Goal: Task Accomplishment & Management: Complete application form

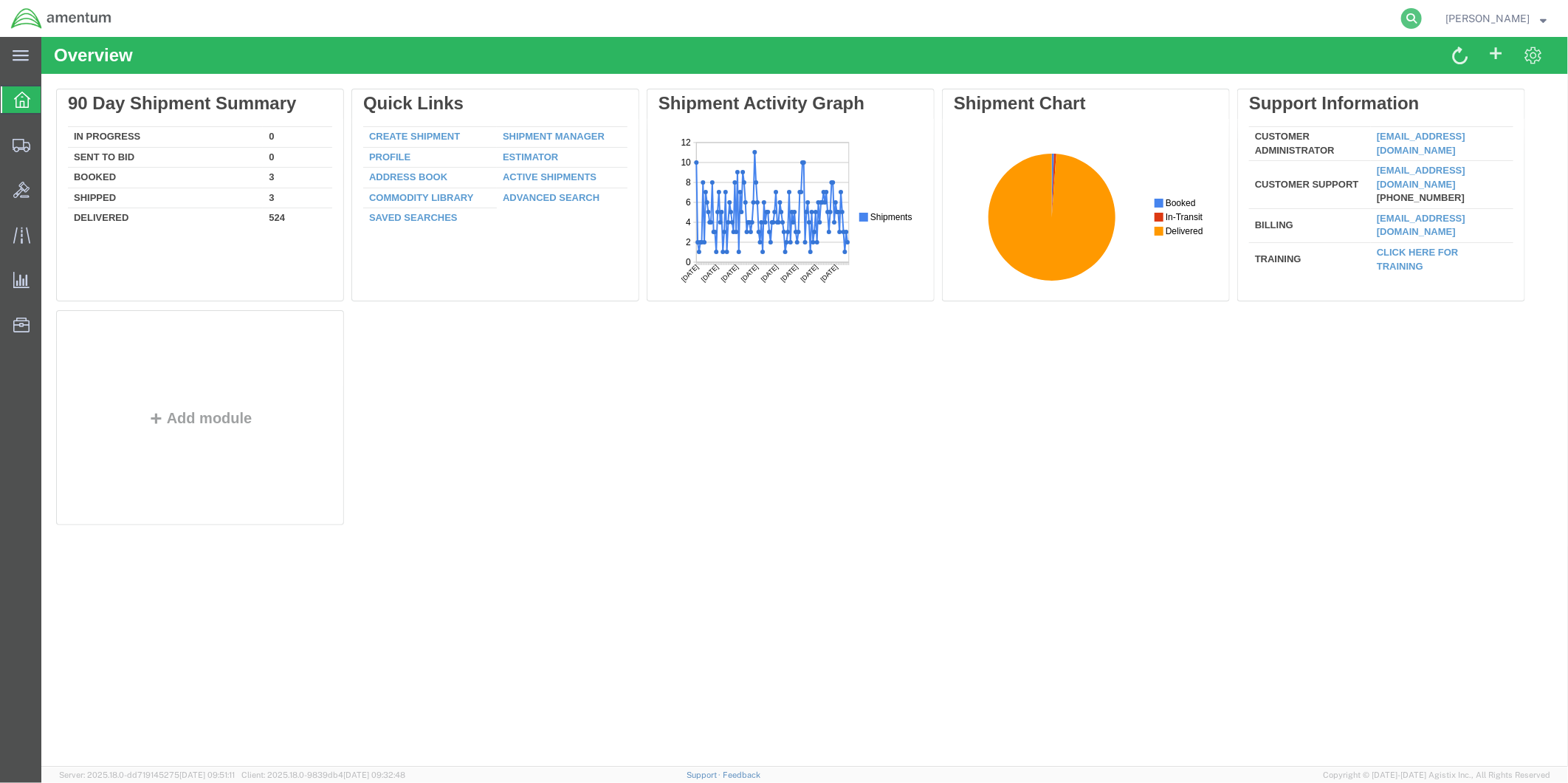
click at [1422, 15] on icon at bounding box center [1411, 18] width 21 height 21
paste input "DCO-25255-168108"
type input "DCO-25255-168108"
click at [1421, 17] on icon at bounding box center [1411, 18] width 21 height 21
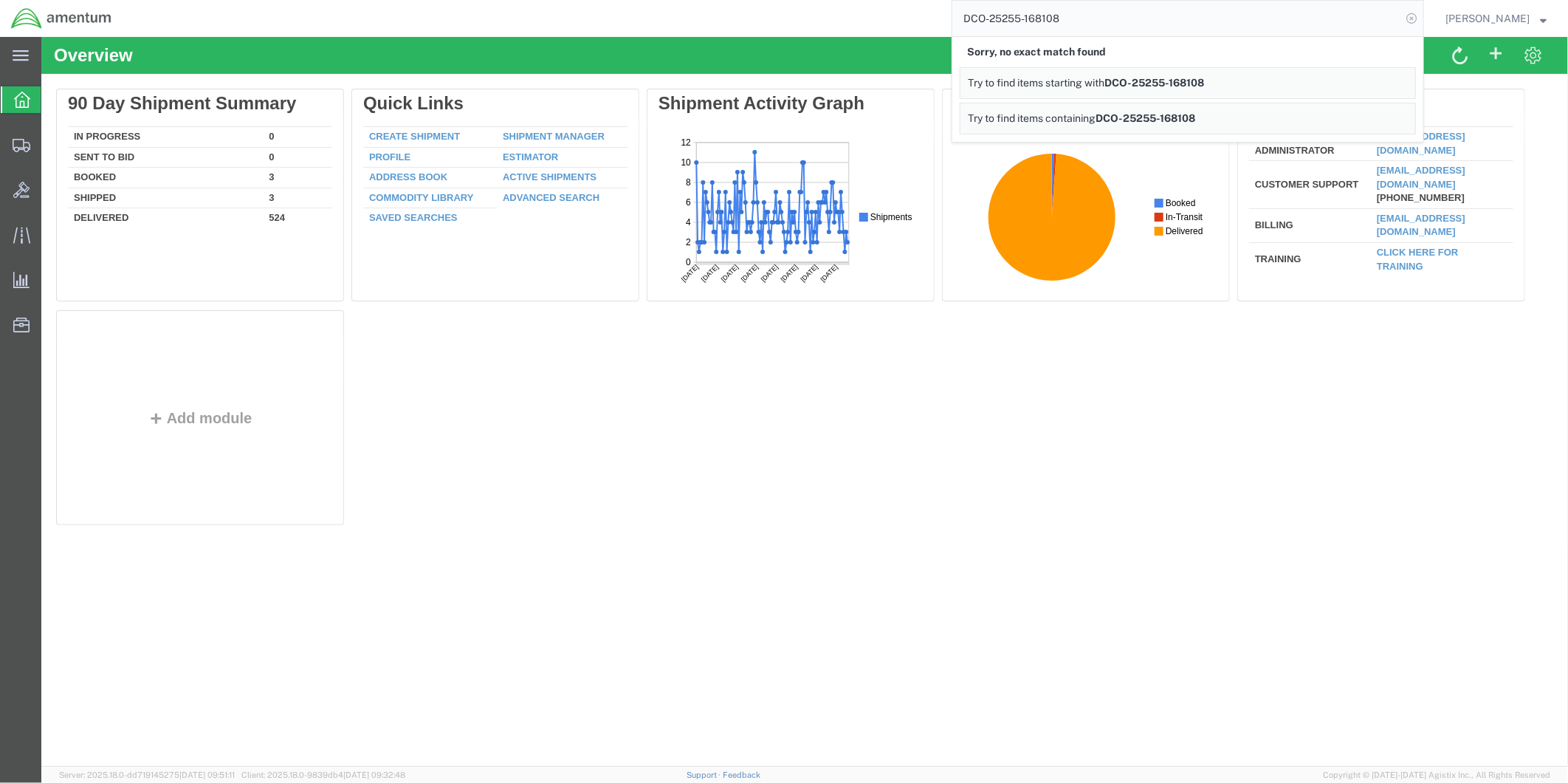
click at [1417, 16] on icon at bounding box center [1411, 18] width 21 height 21
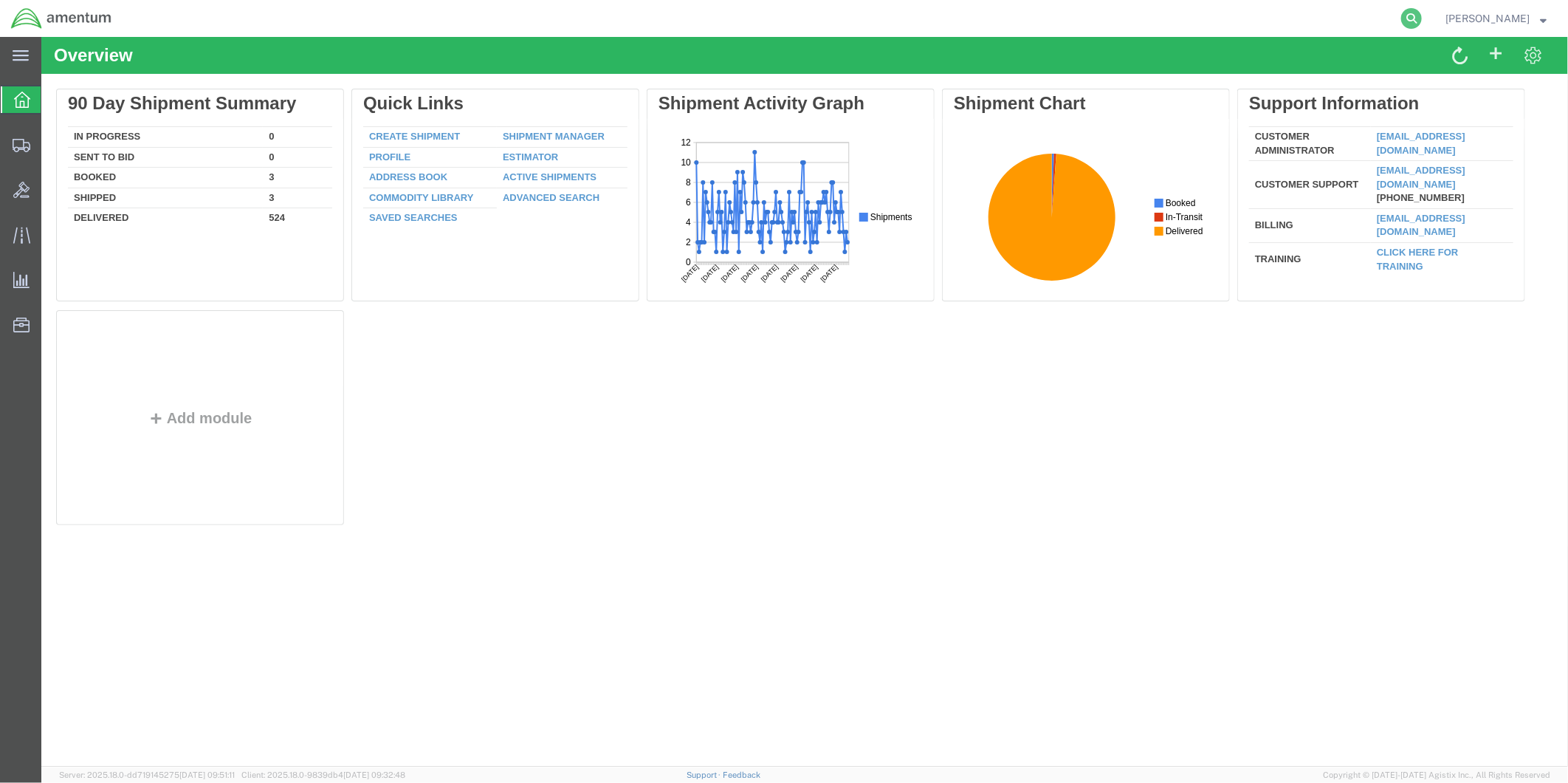
click at [1418, 19] on icon at bounding box center [1411, 18] width 21 height 21
paste input "DCO-25255-168108"
type input "DCO-25255-168108"
click at [1417, 19] on icon at bounding box center [1411, 18] width 21 height 21
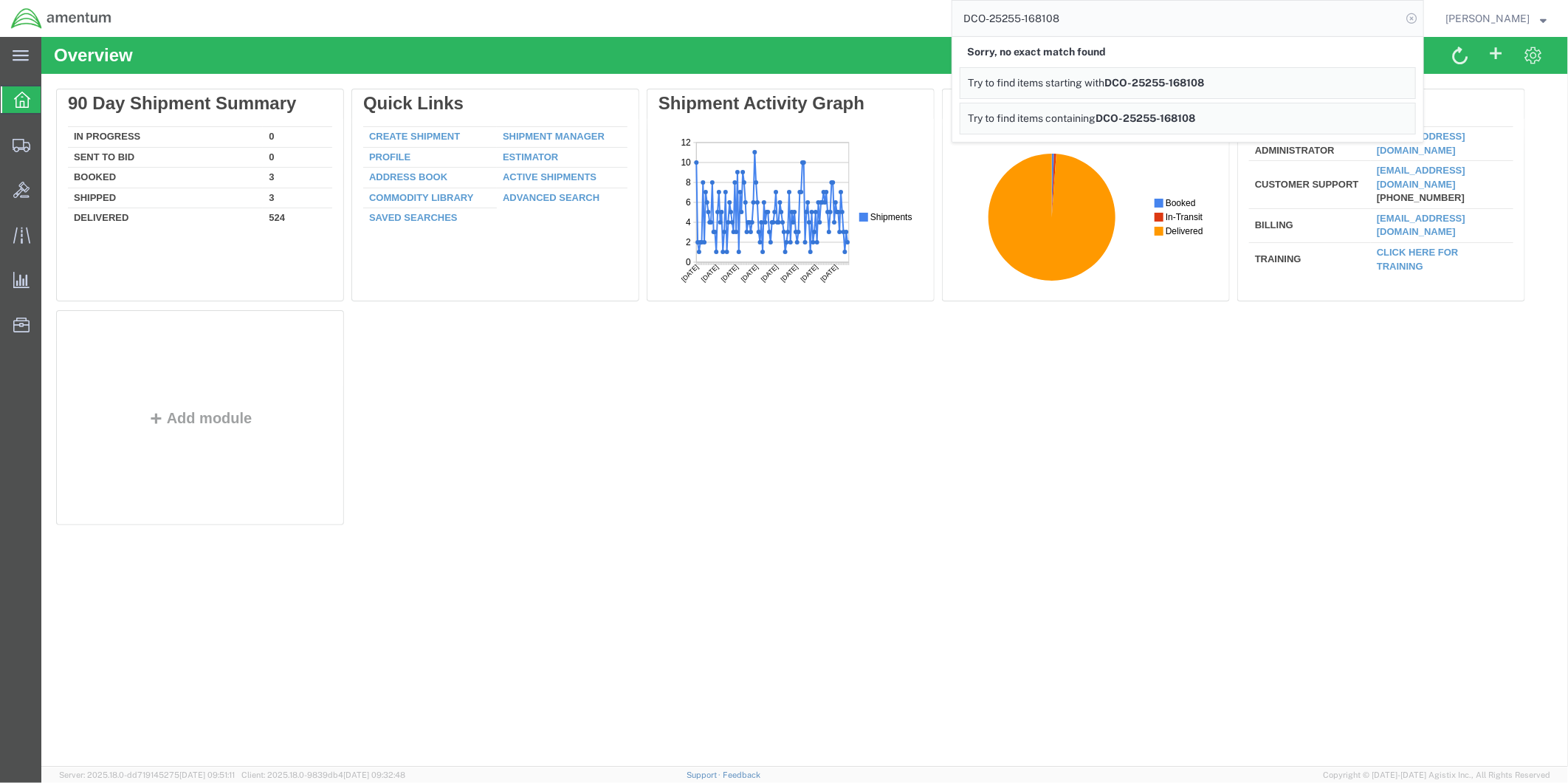
click at [1420, 19] on icon at bounding box center [1411, 18] width 21 height 21
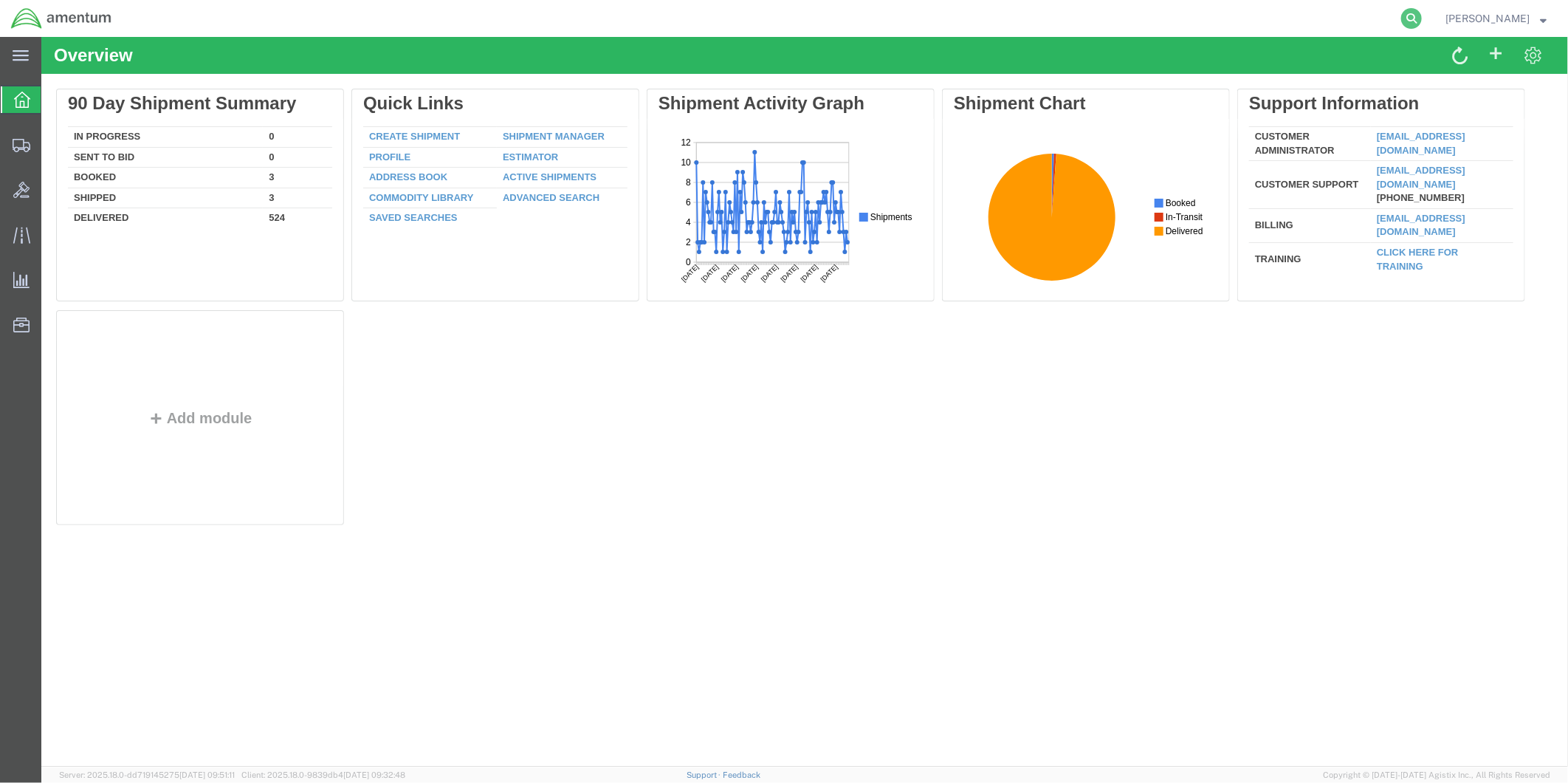
click at [1414, 16] on icon at bounding box center [1411, 18] width 21 height 21
paste input "DCO-25255-168108"
type input "DCO-25255-168108"
click at [1414, 21] on icon at bounding box center [1411, 18] width 21 height 21
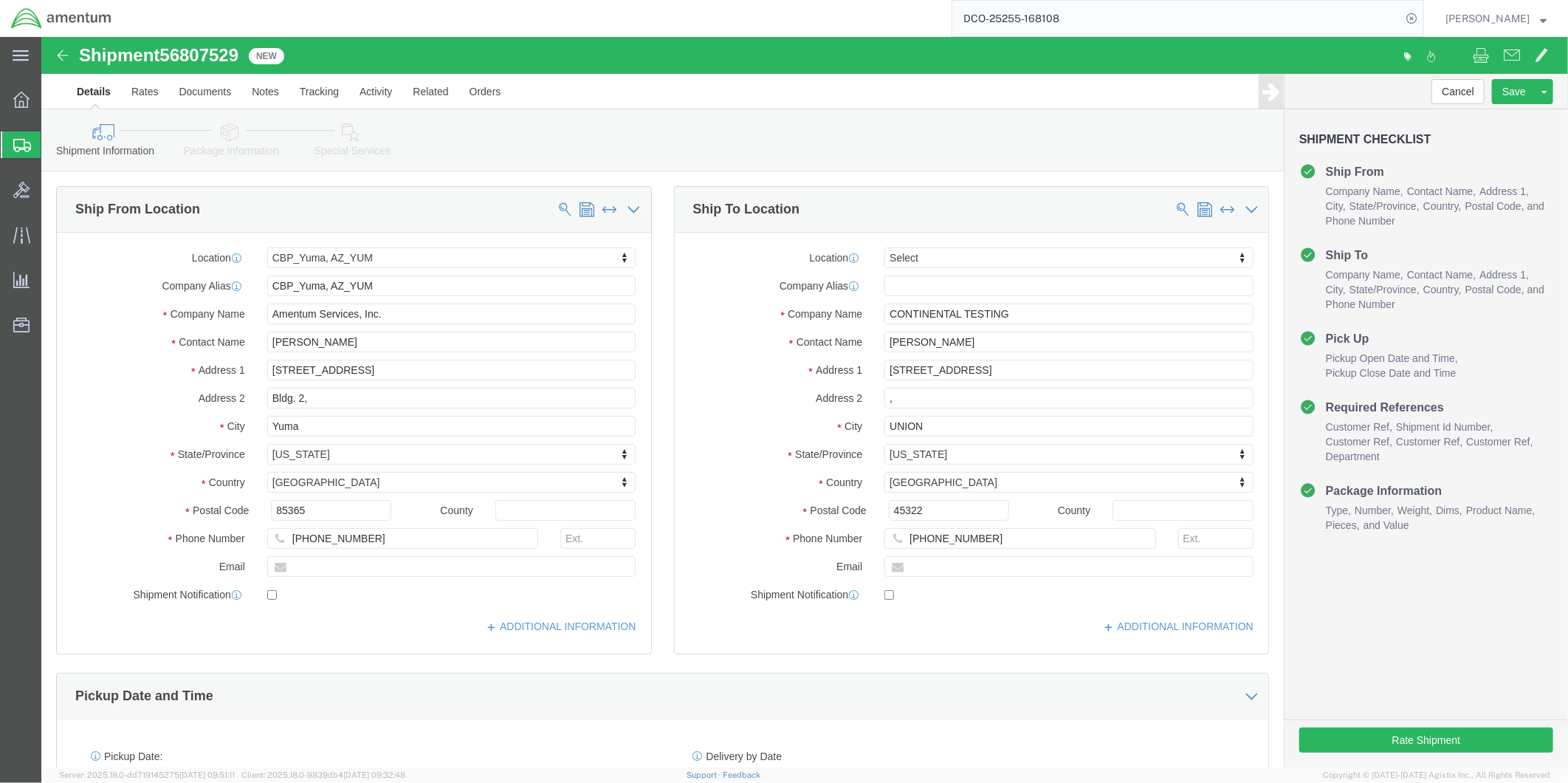
select select "49951"
select select
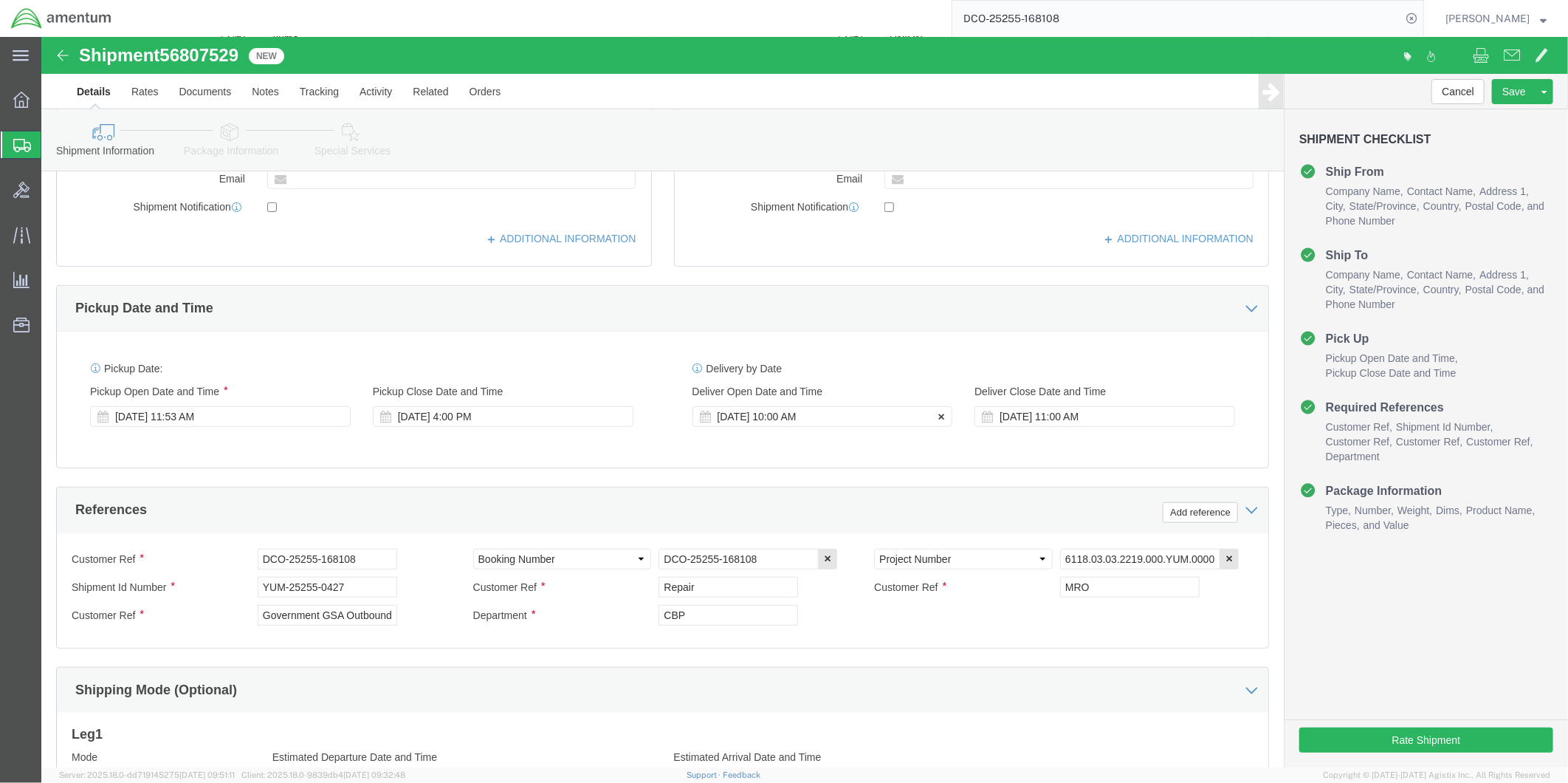
scroll to position [492, 0]
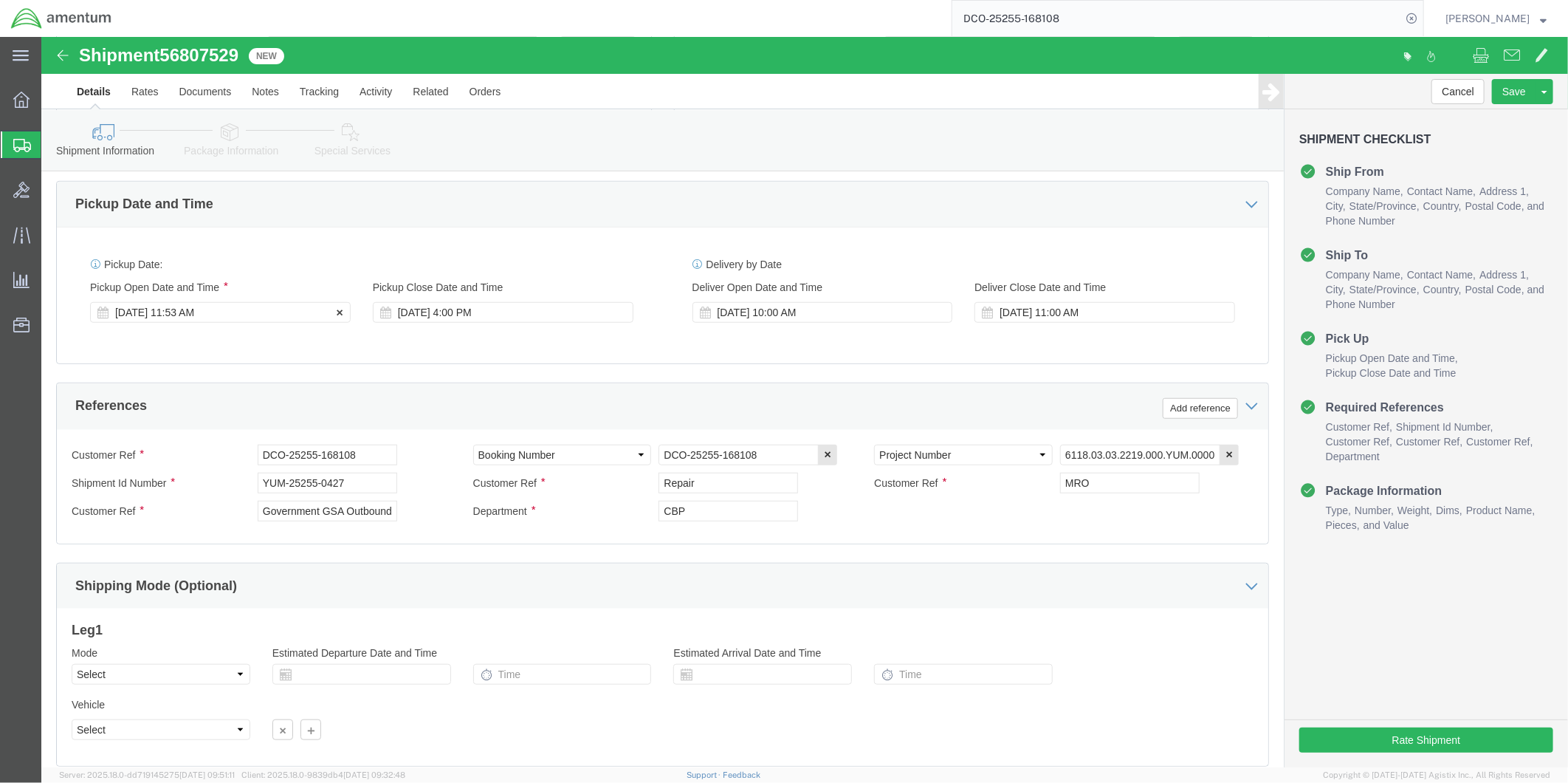
click div "[DATE] 11:53 AM"
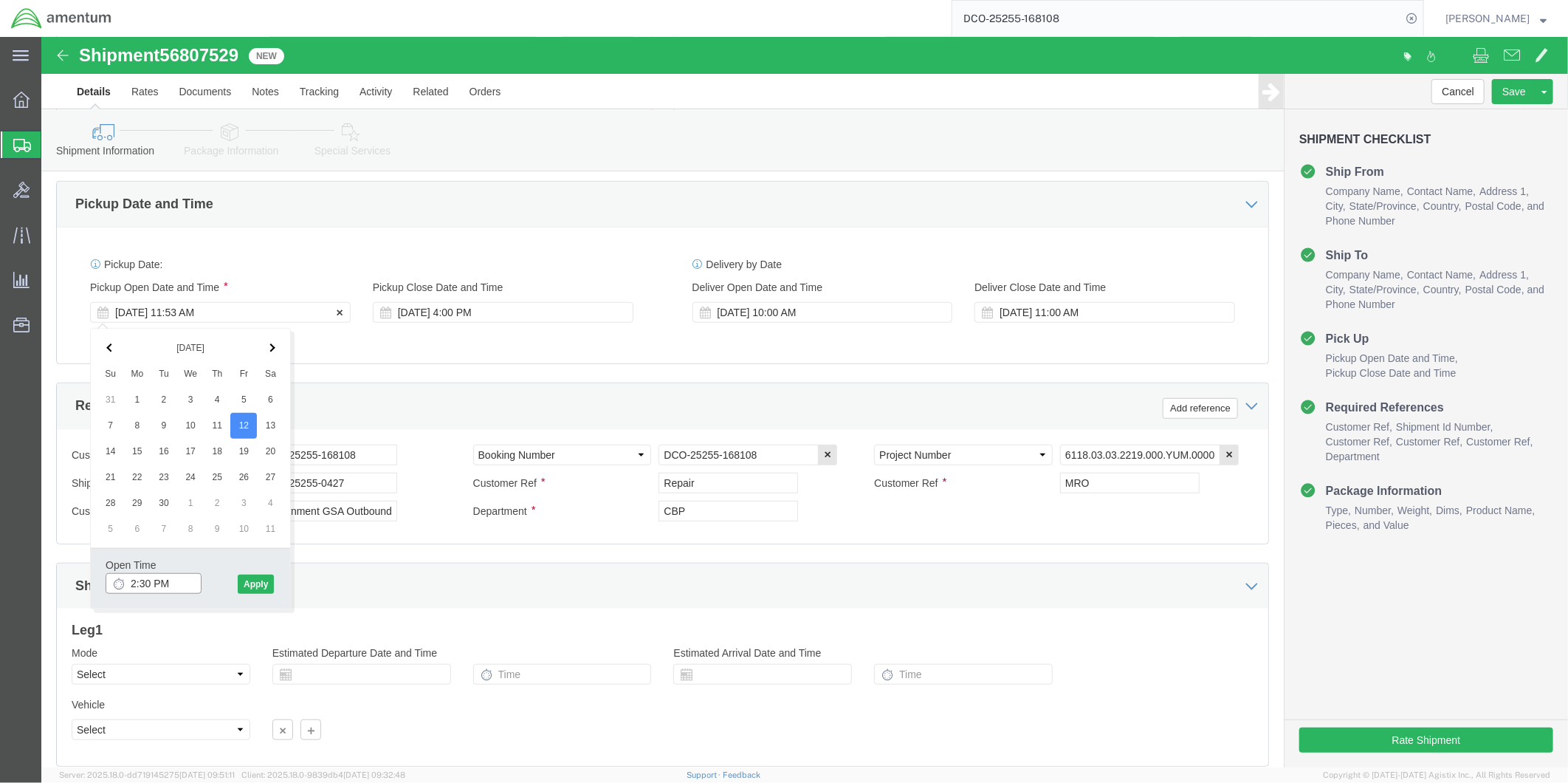
type input "2:00 PM"
click button "Apply"
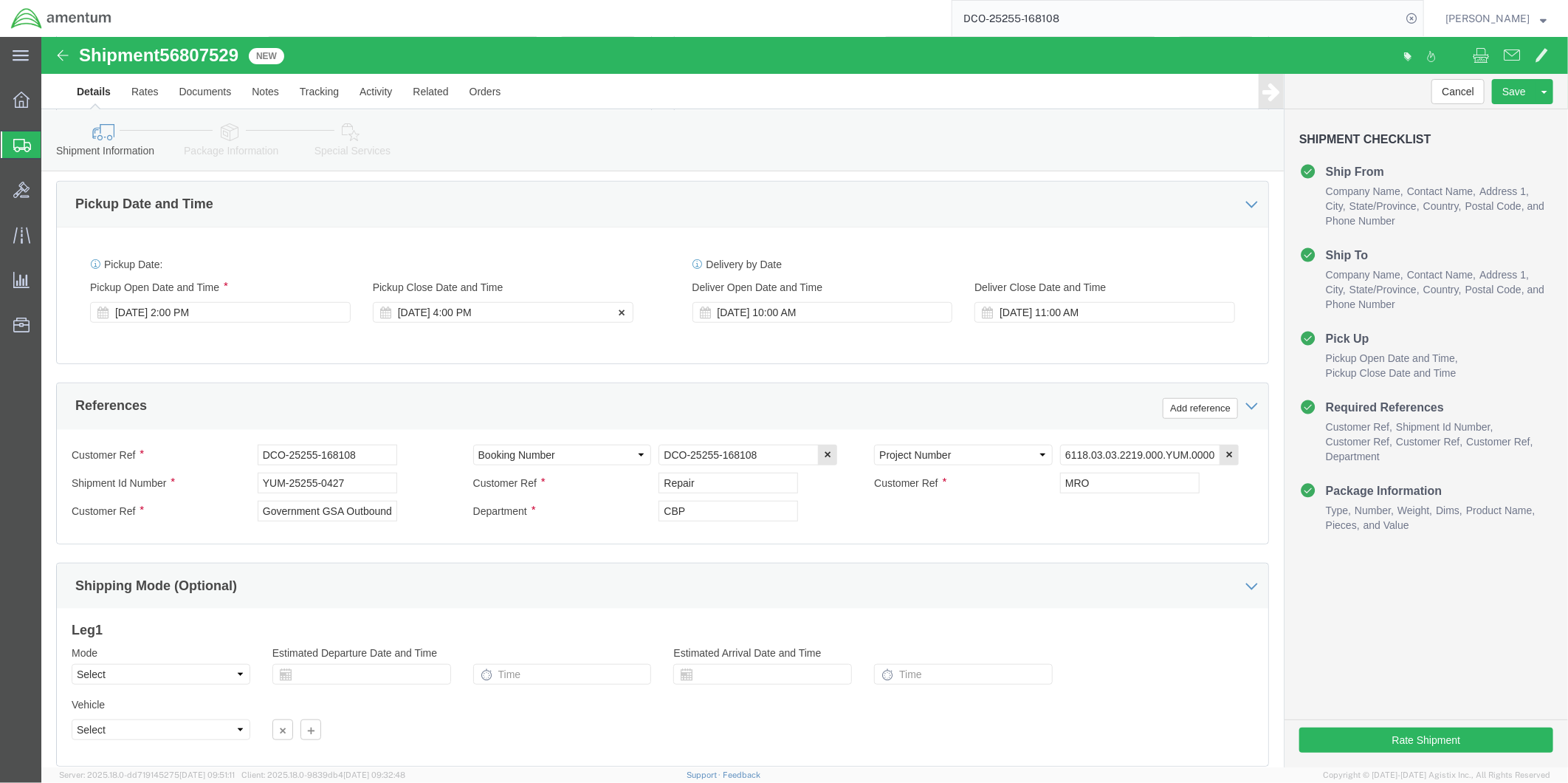
click div "[DATE] 4:00 PM"
type input "4:30 PM"
click button "Apply"
click div "[DATE] 10:00 AM"
type input "9:00 AM"
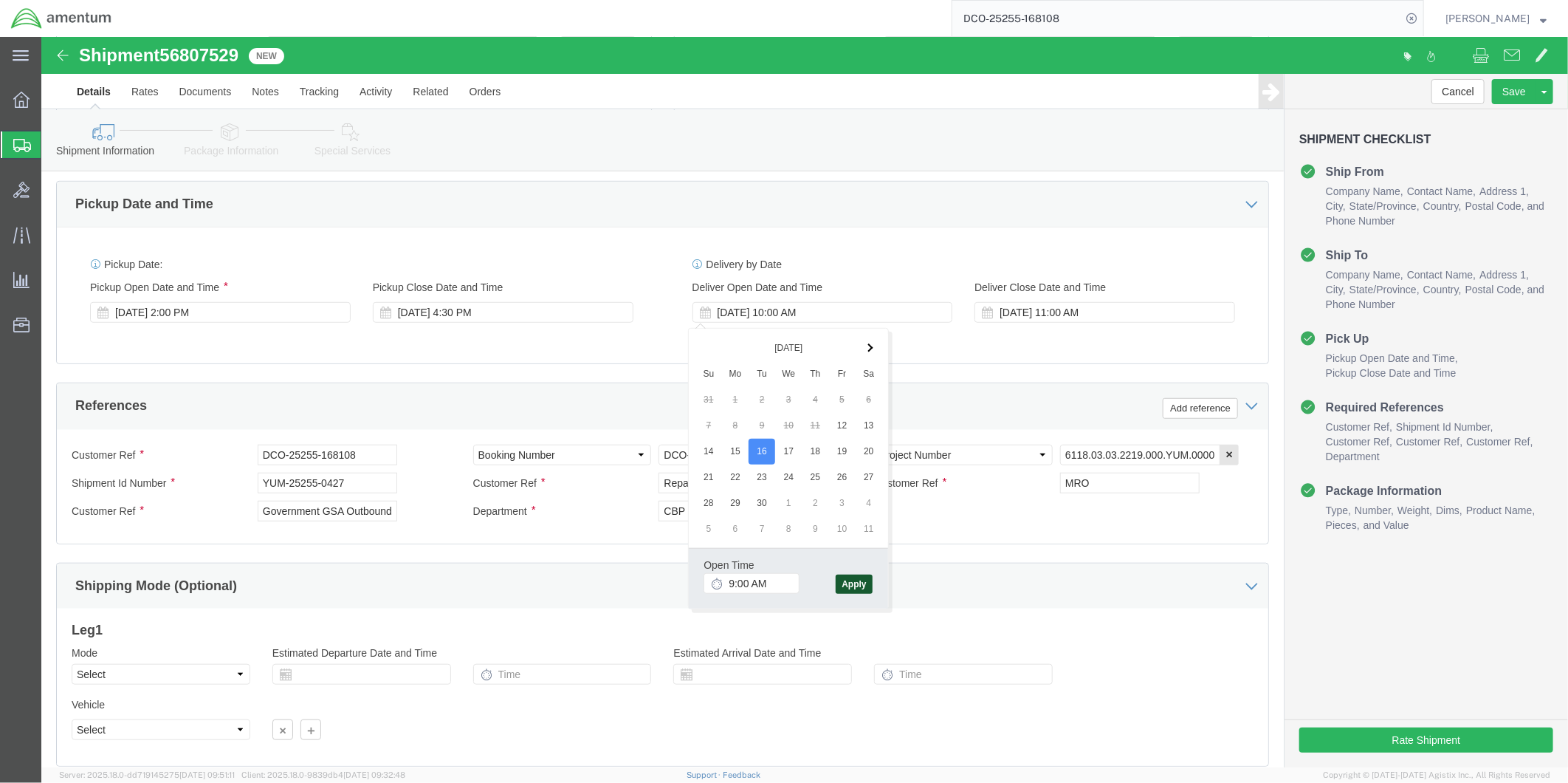
click button "Apply"
click div "[DATE] 11:00 AM"
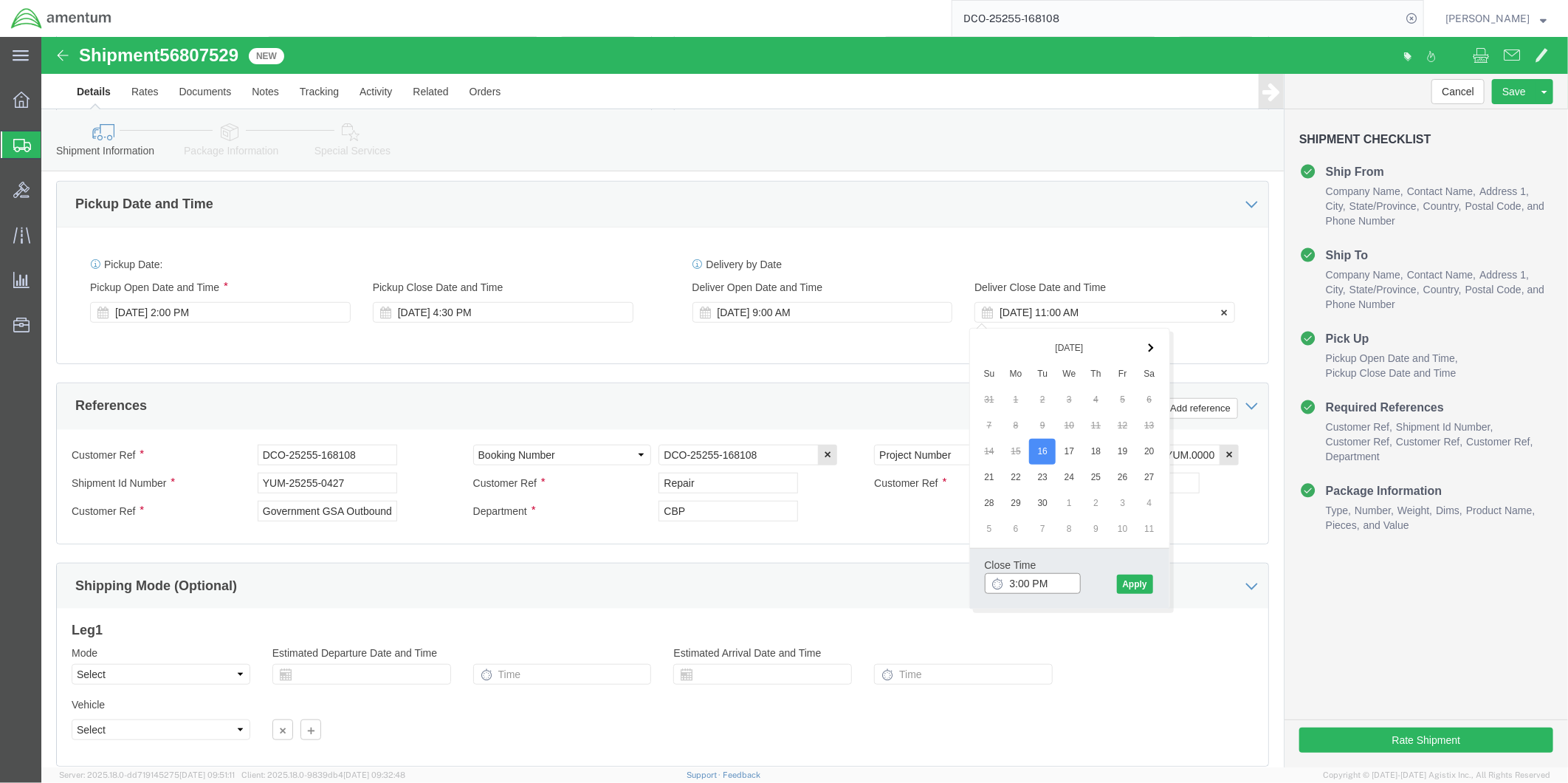
type input "4:00 PM"
click button "Apply"
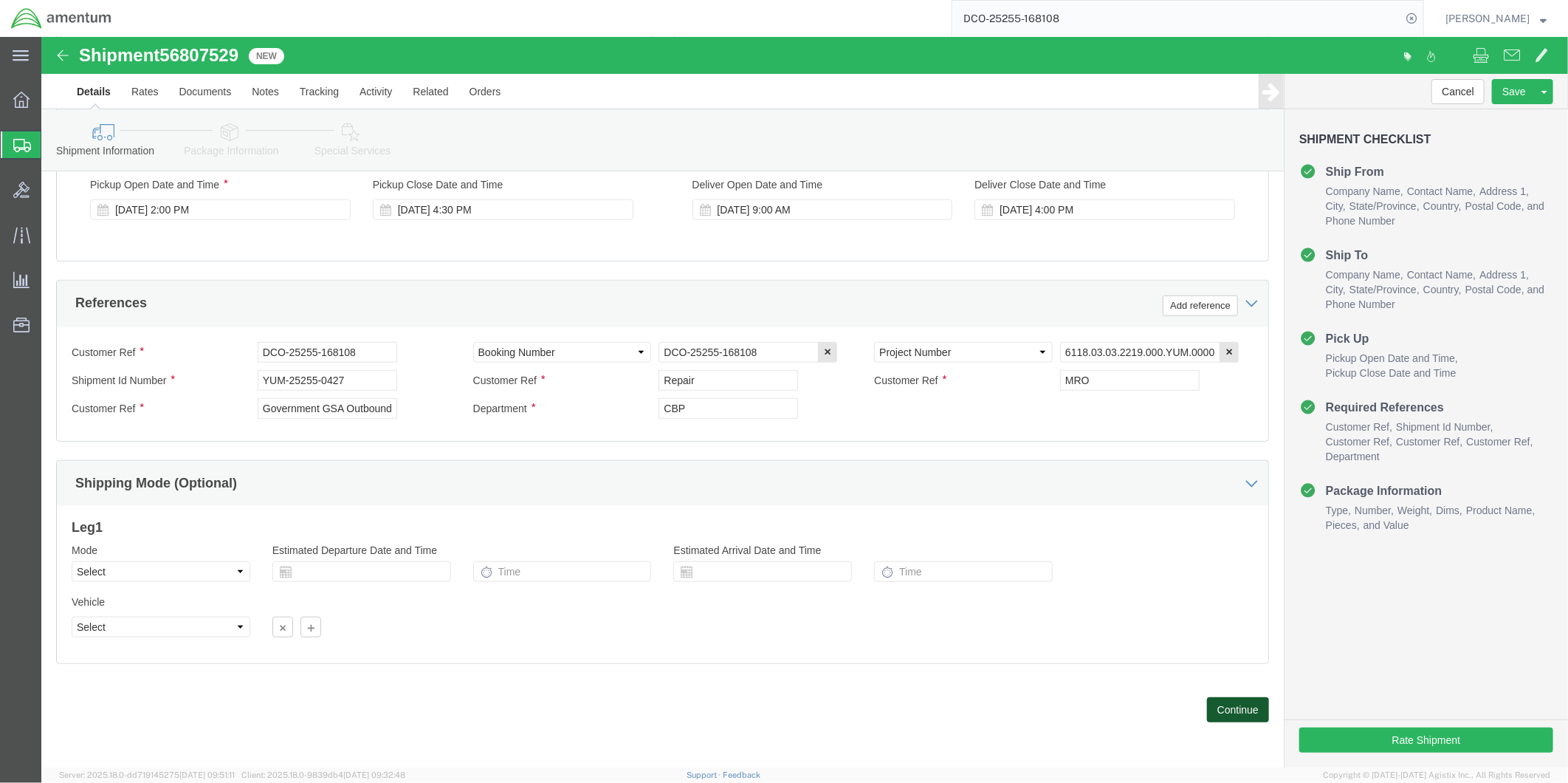
click button "Continue"
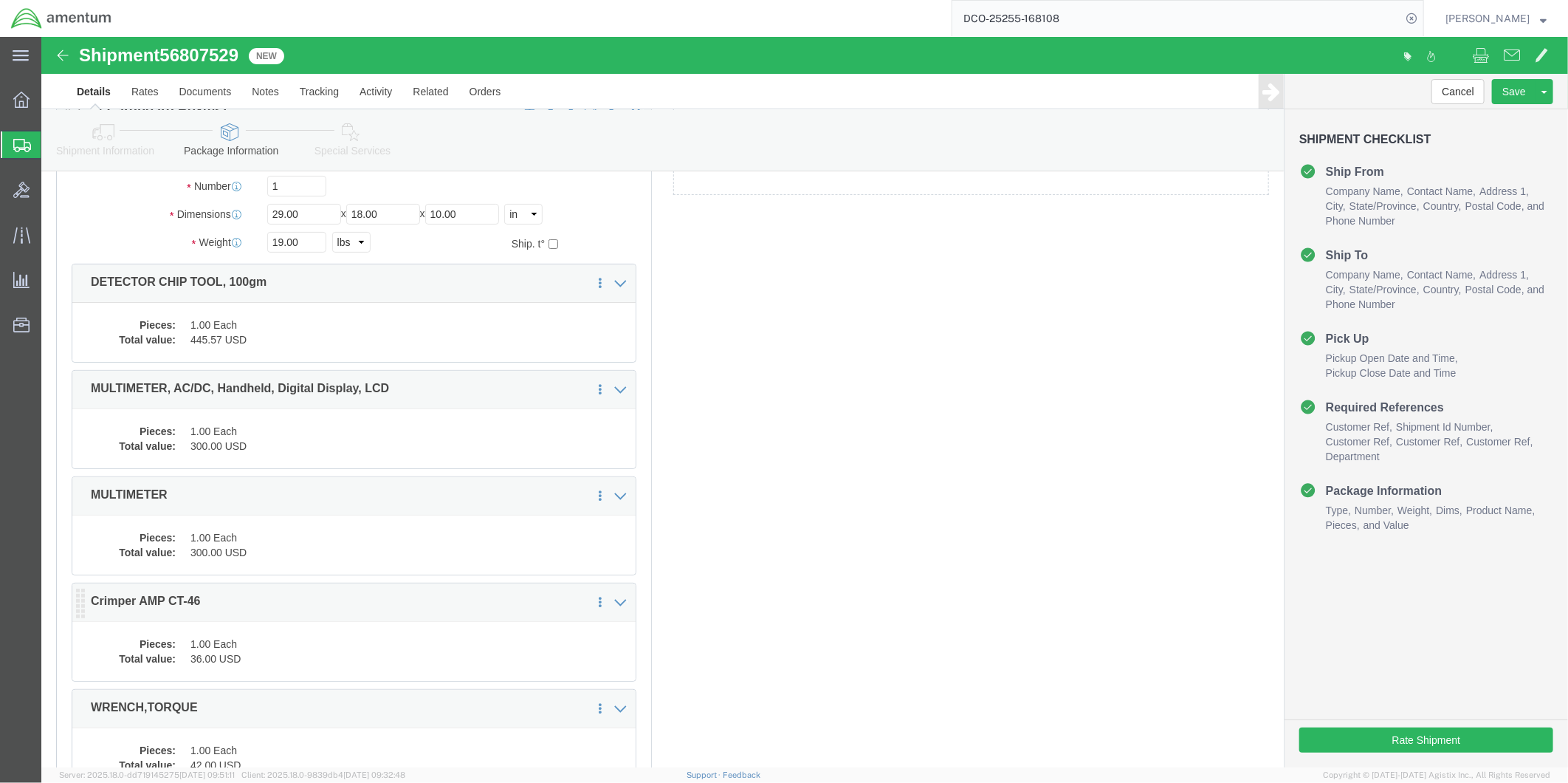
scroll to position [57, 0]
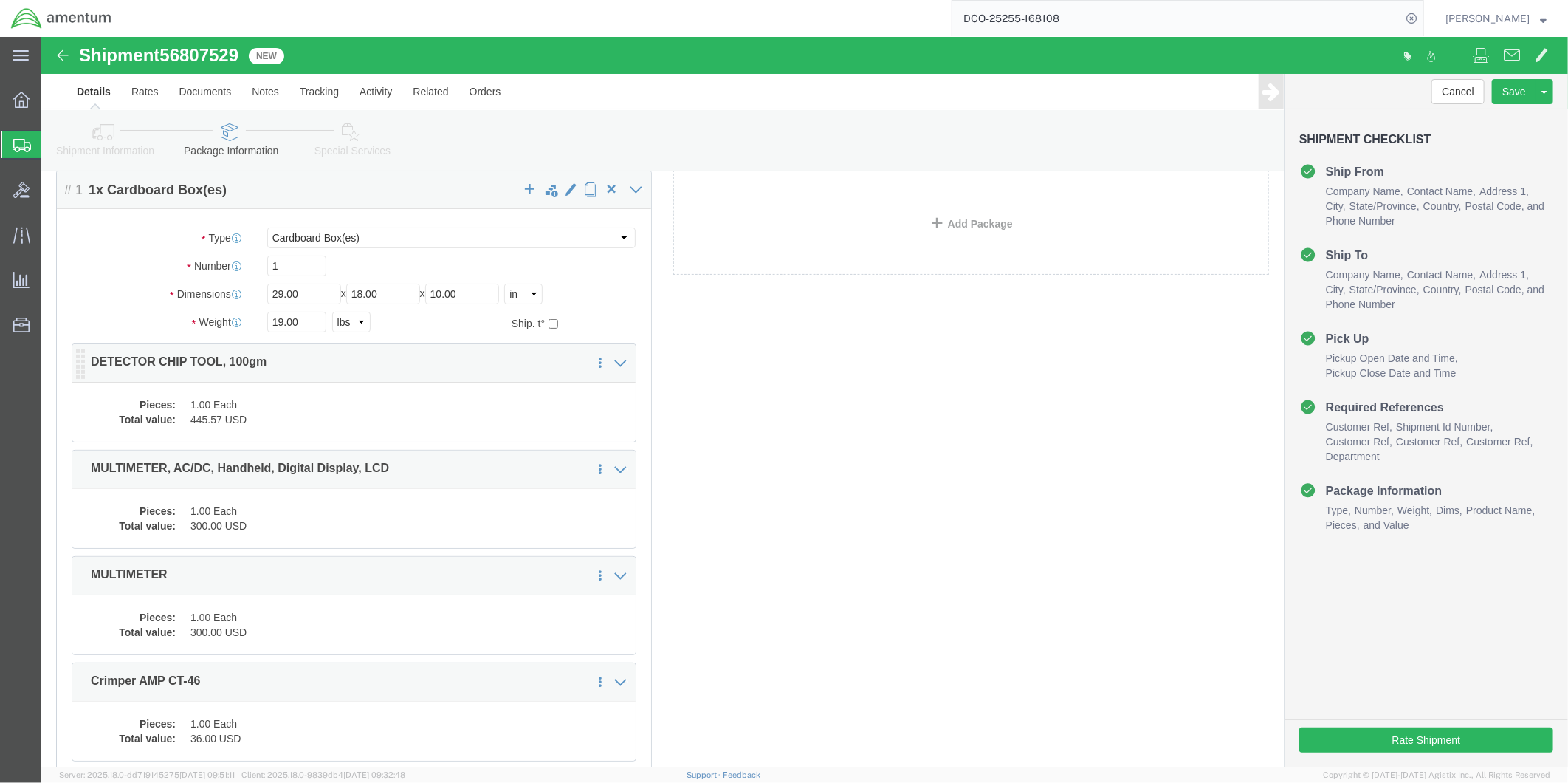
click dd "445.57 USD"
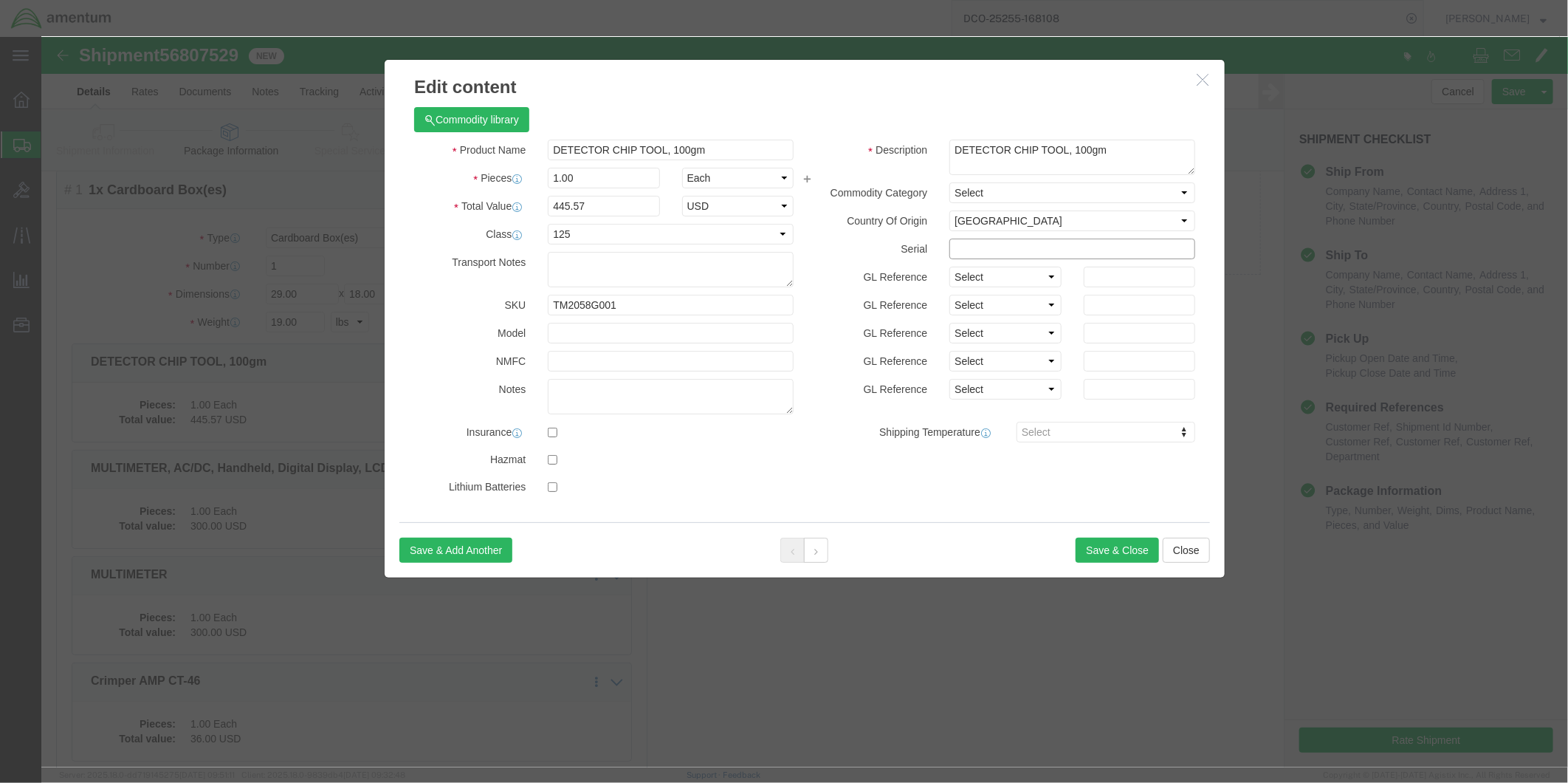
click input "text"
type input "36110-16"
click button "Save & Close"
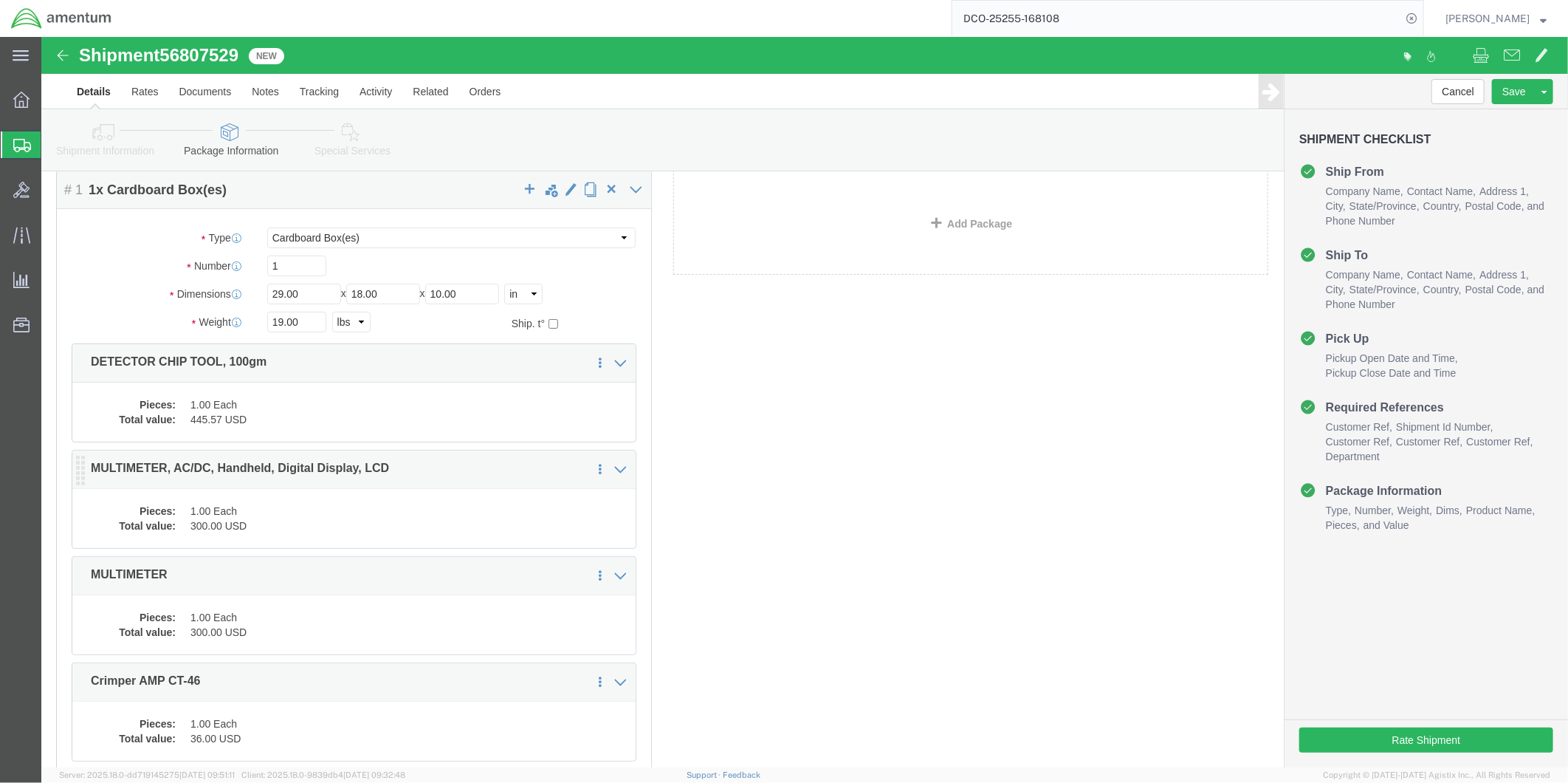
click dd "1.00 Each"
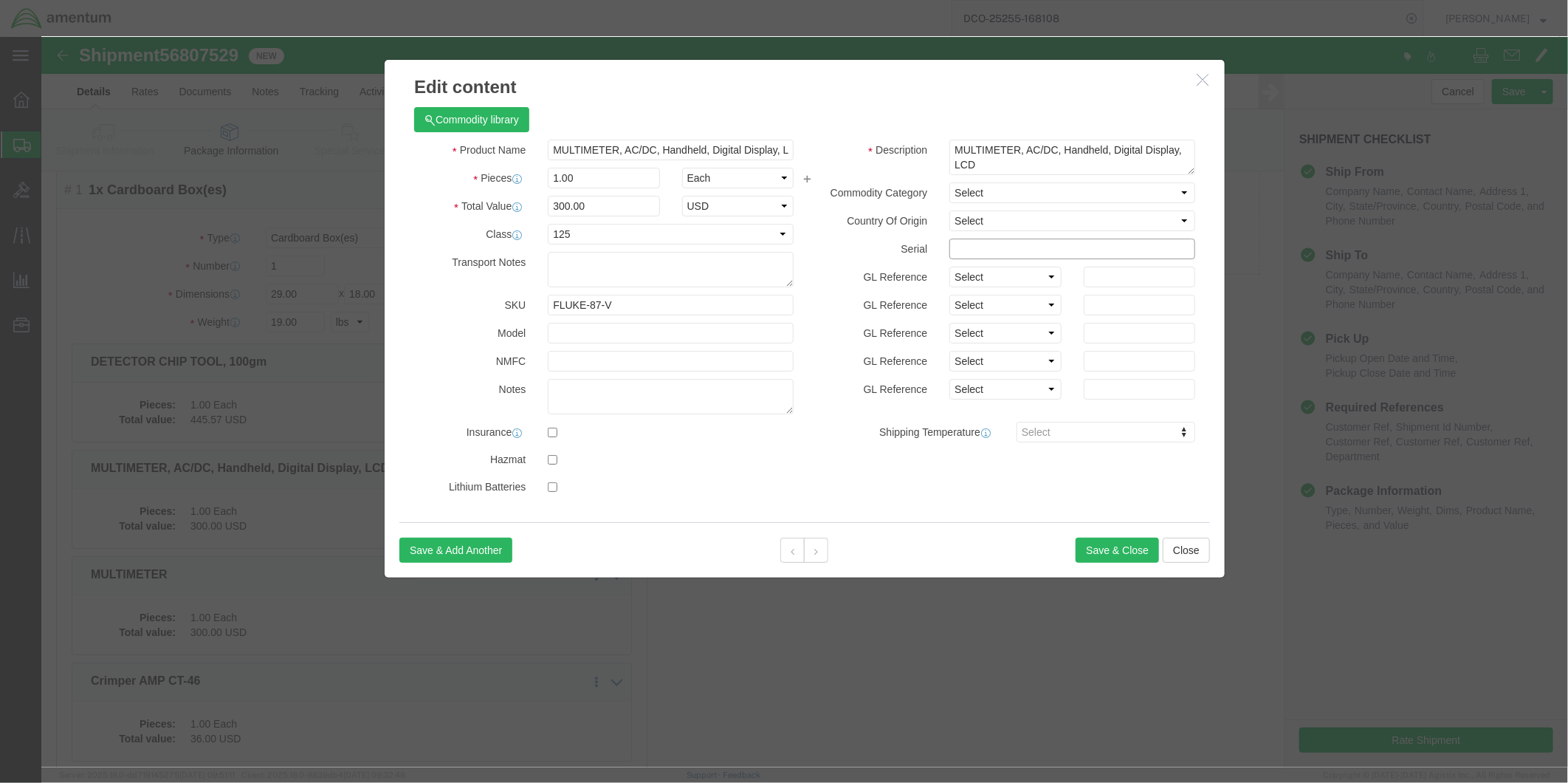
click input "text"
type input "A8408-5"
click button "Save & Close"
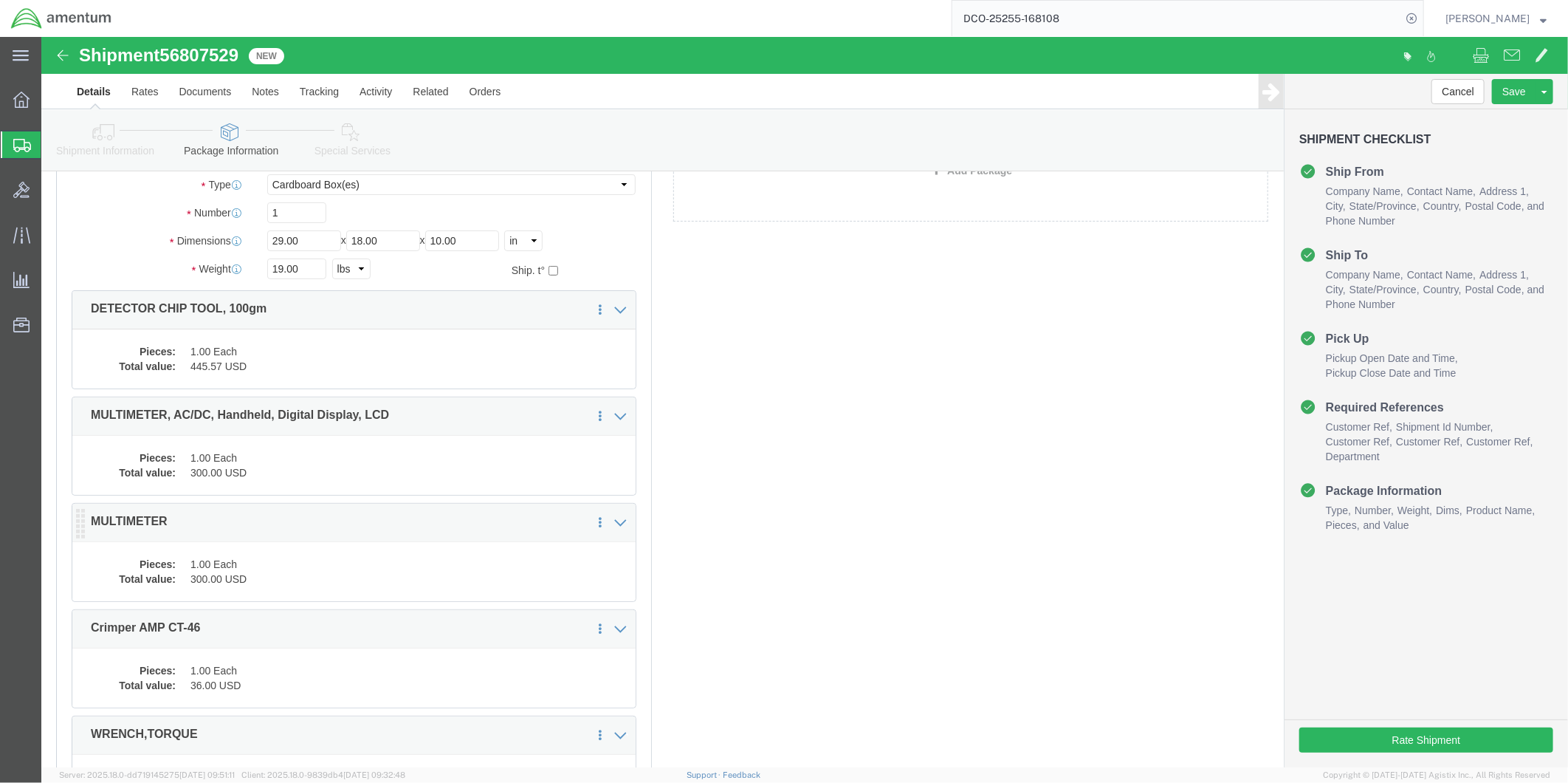
scroll to position [141, 0]
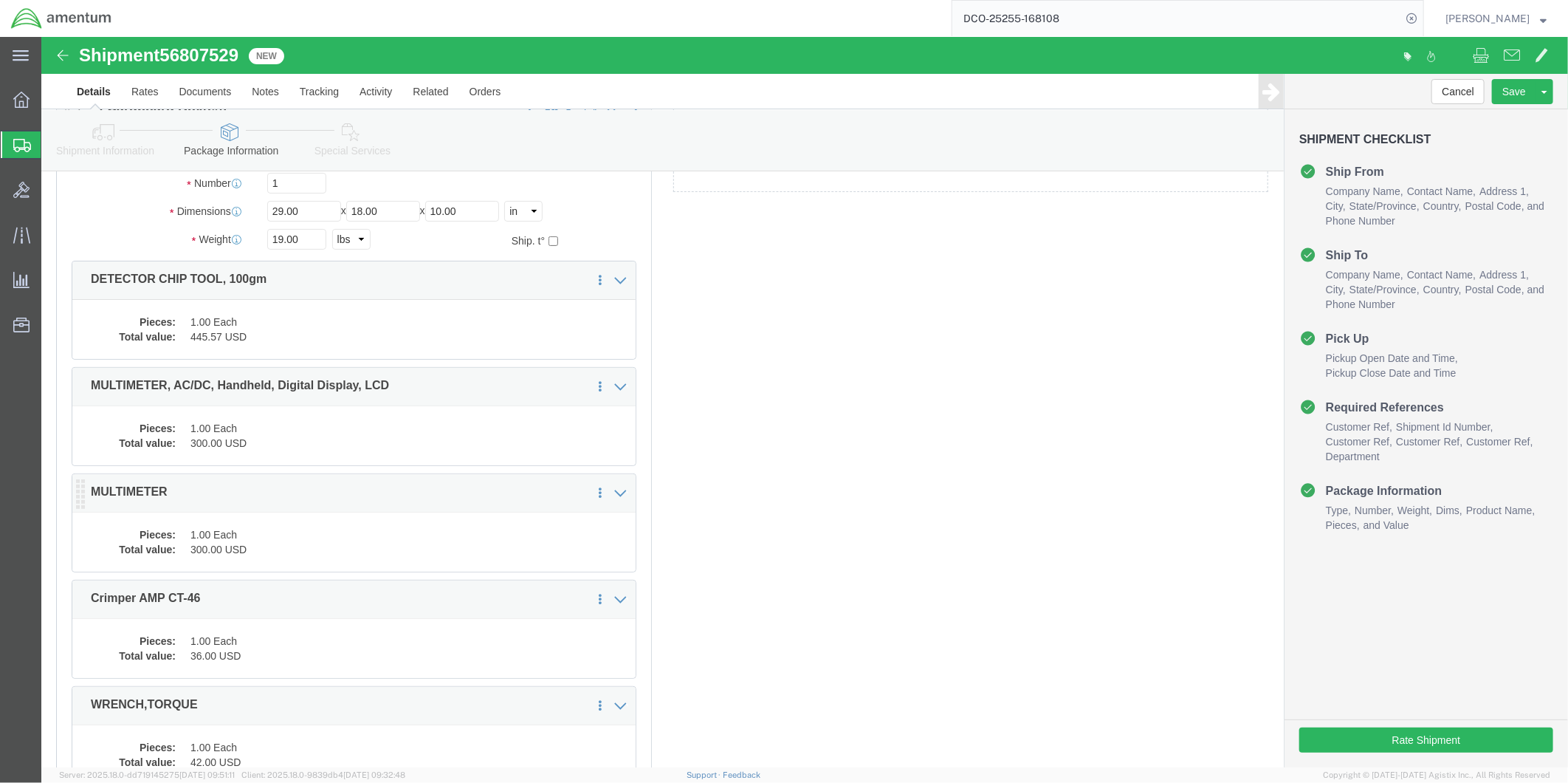
click div "Package Content # 1 1 x Cardboard Box(es) Package Type Select BCK Boxes Bale(s)…"
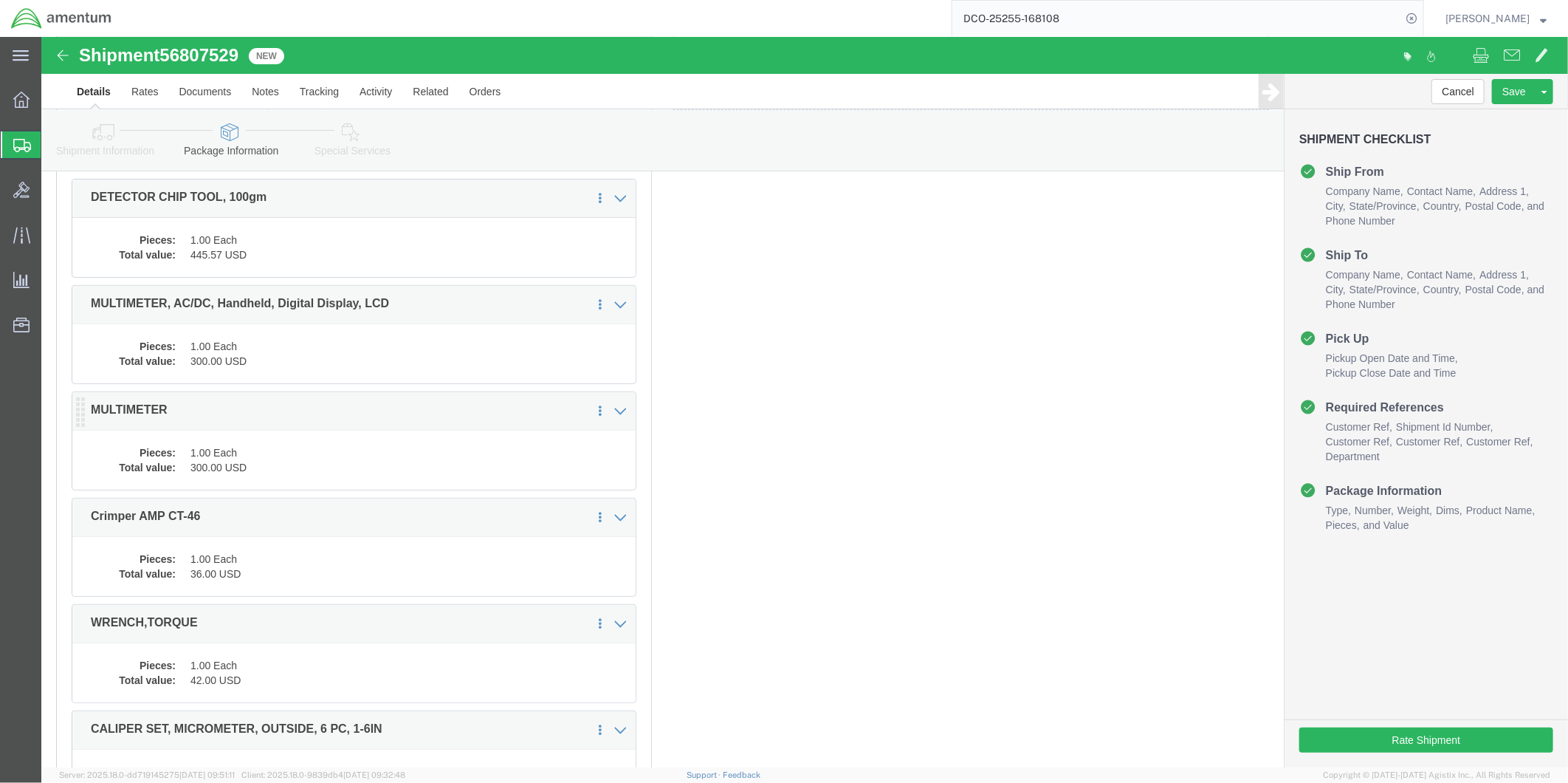
click dd "1.00 Each"
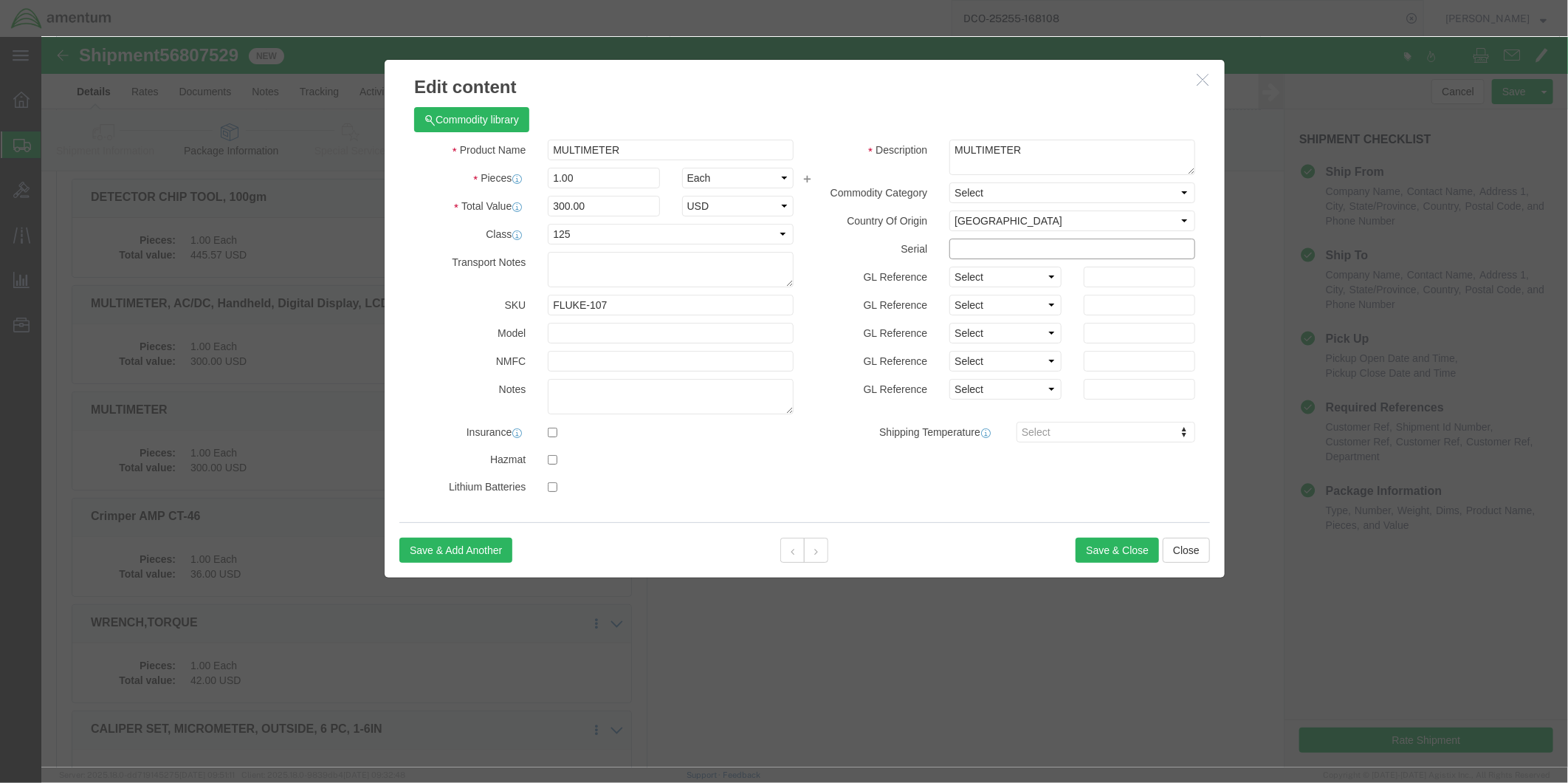
click input "text"
type input "LC9945"
click input "checkbox"
checkbox input "true"
click button "Save & Close"
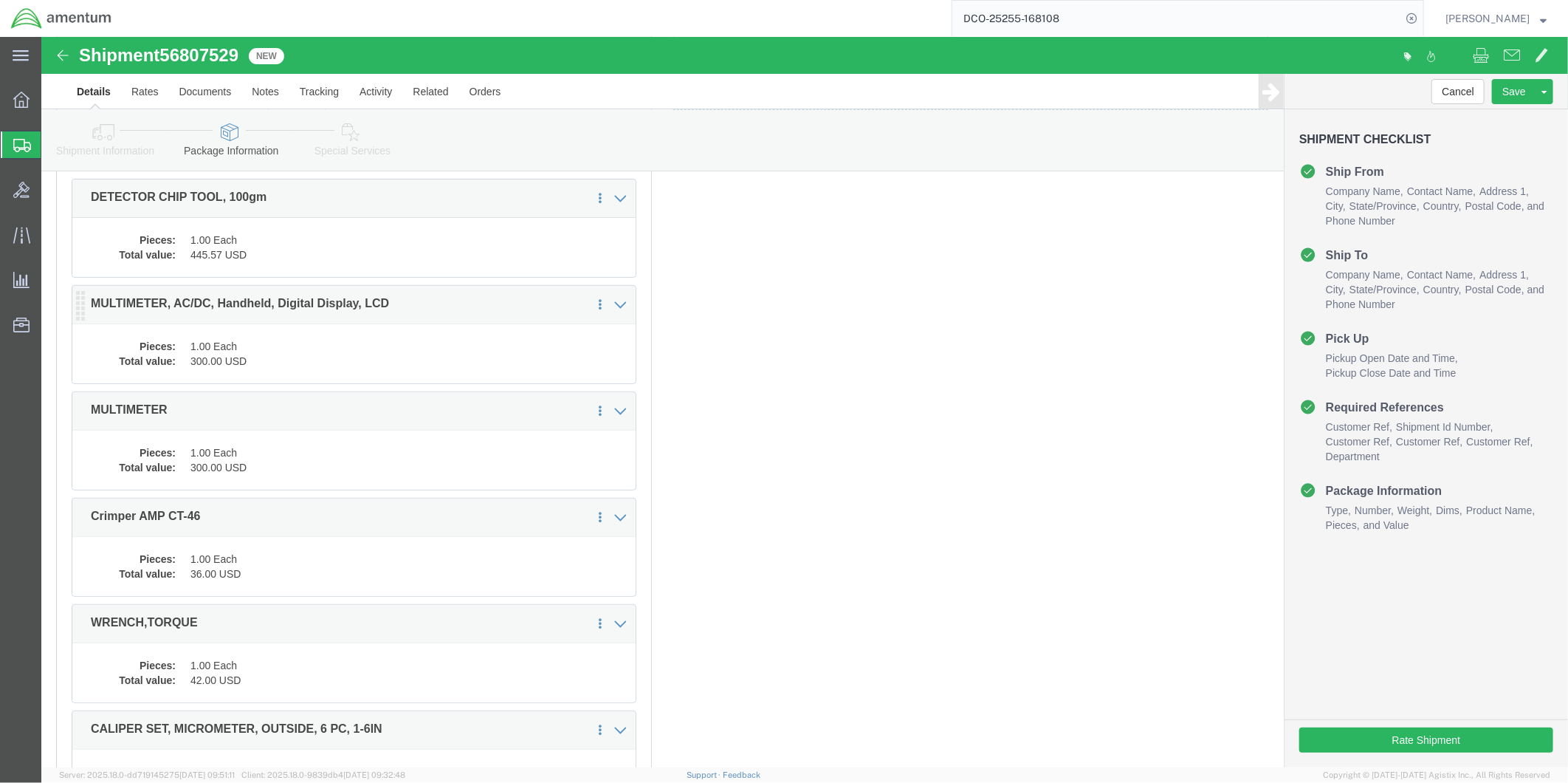
click dd "1.00 Each"
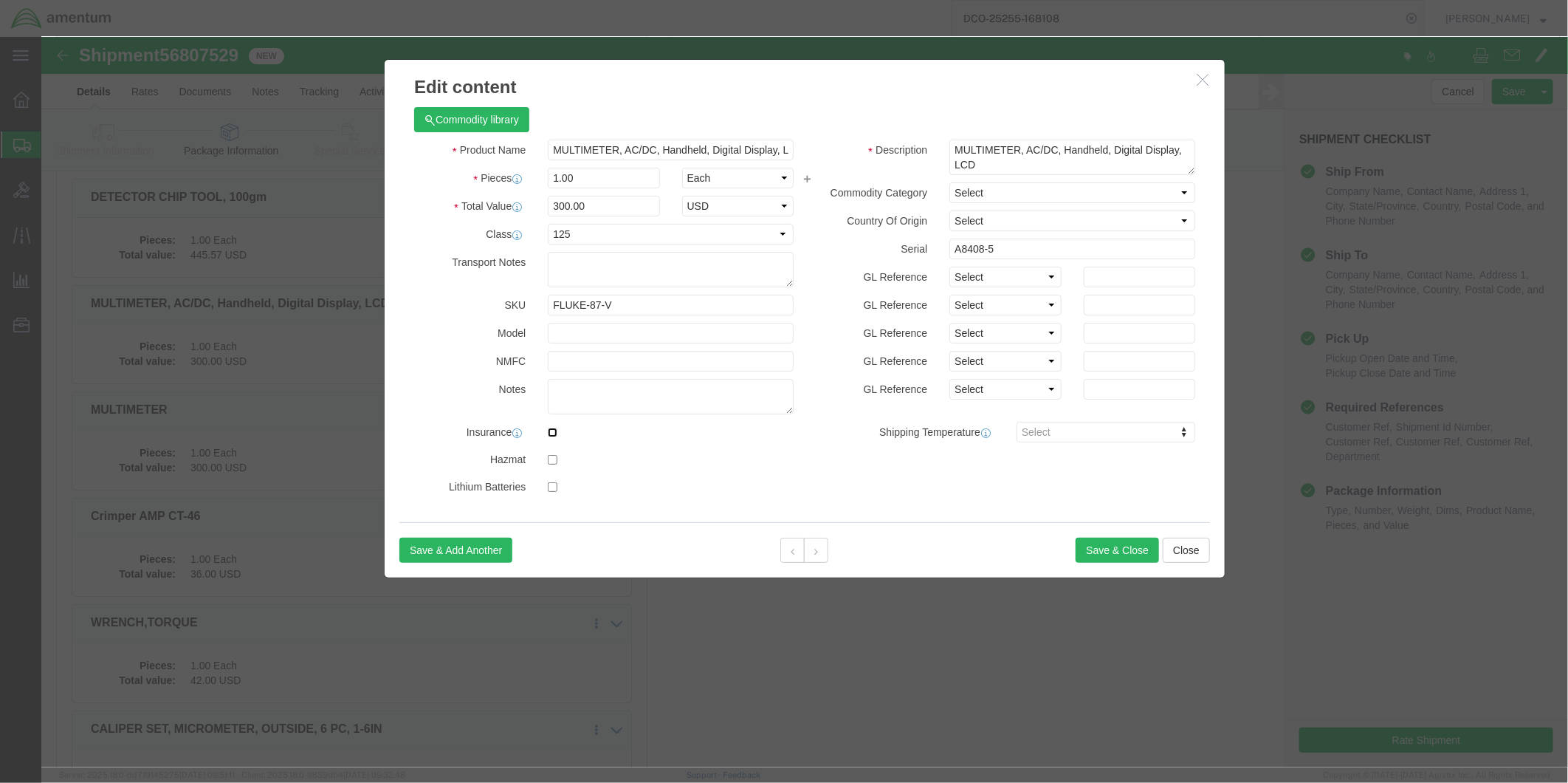
click input "checkbox"
checkbox input "true"
click button "Save & Close"
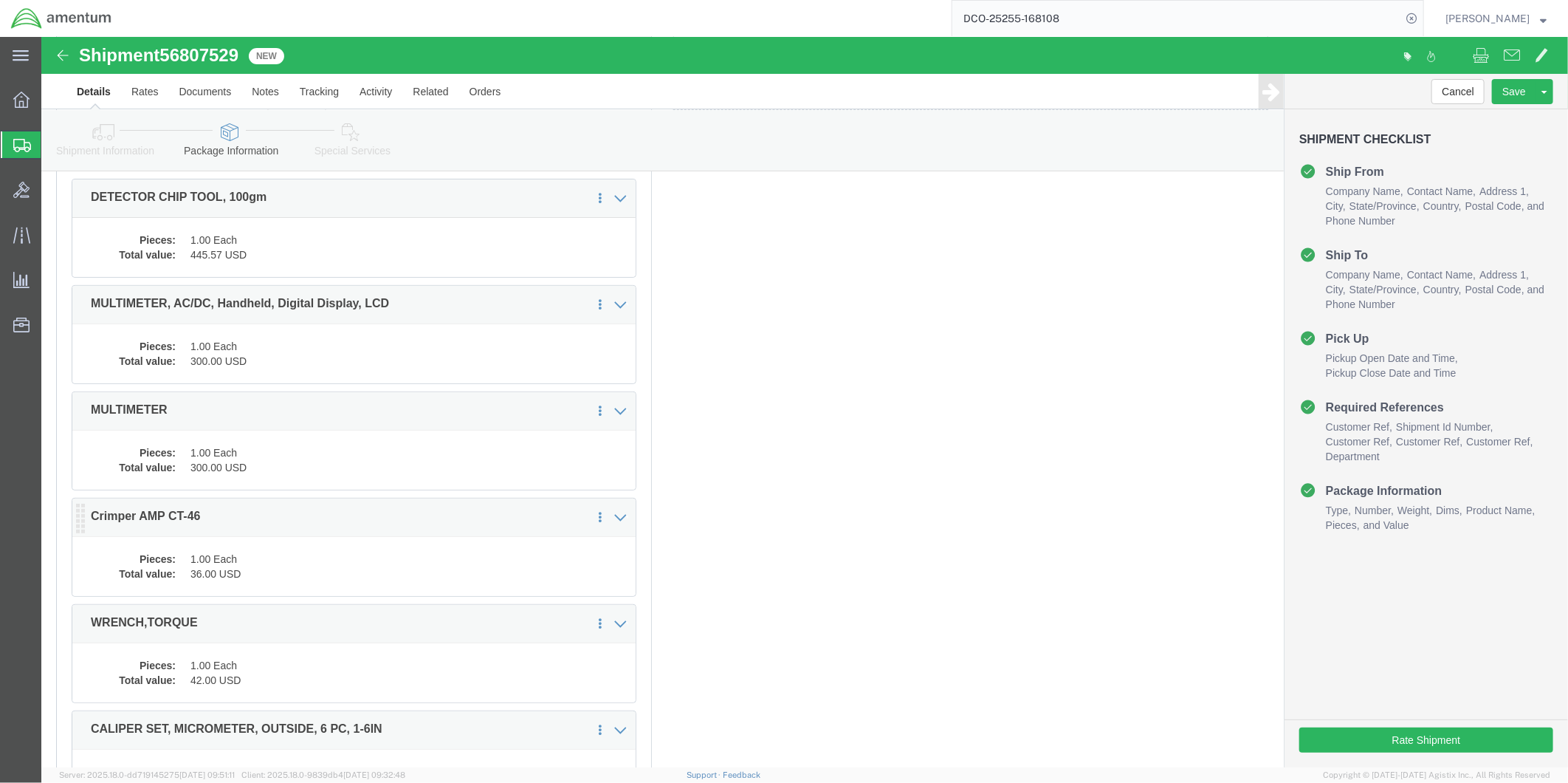
click dd "1.00 Each"
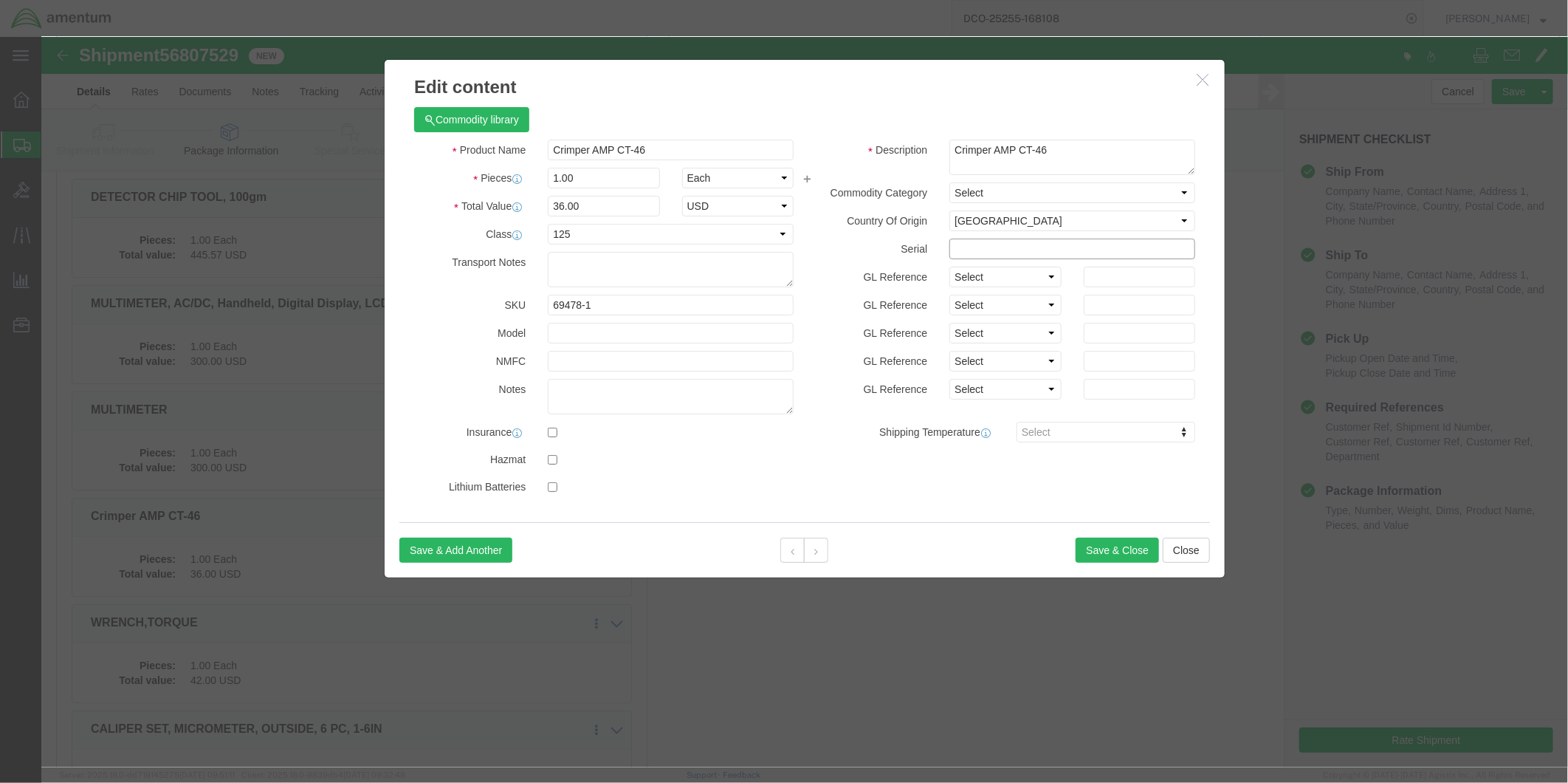
click input "text"
type input "9914"
click button "Save & Close"
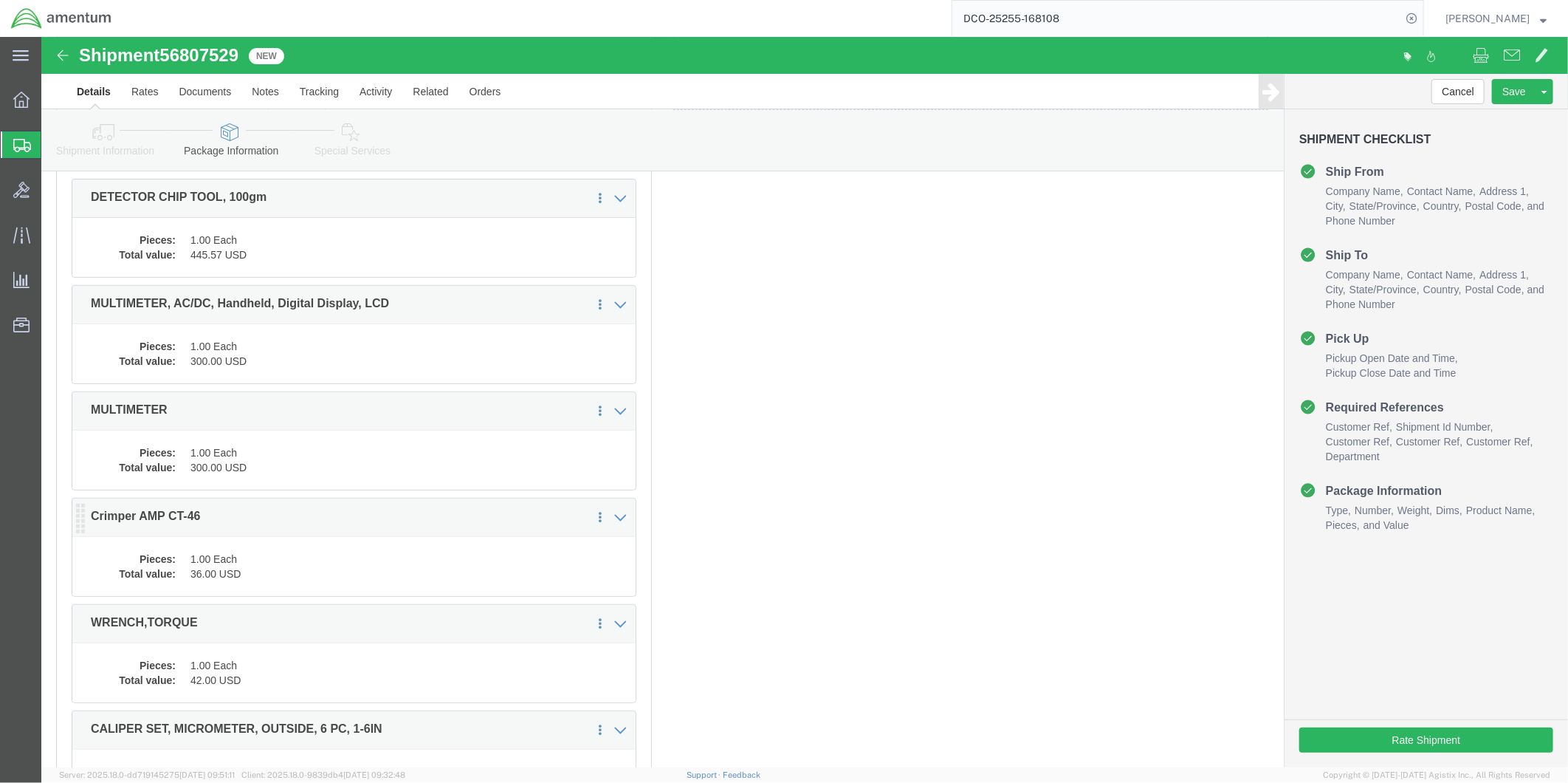
scroll to position [468, 0]
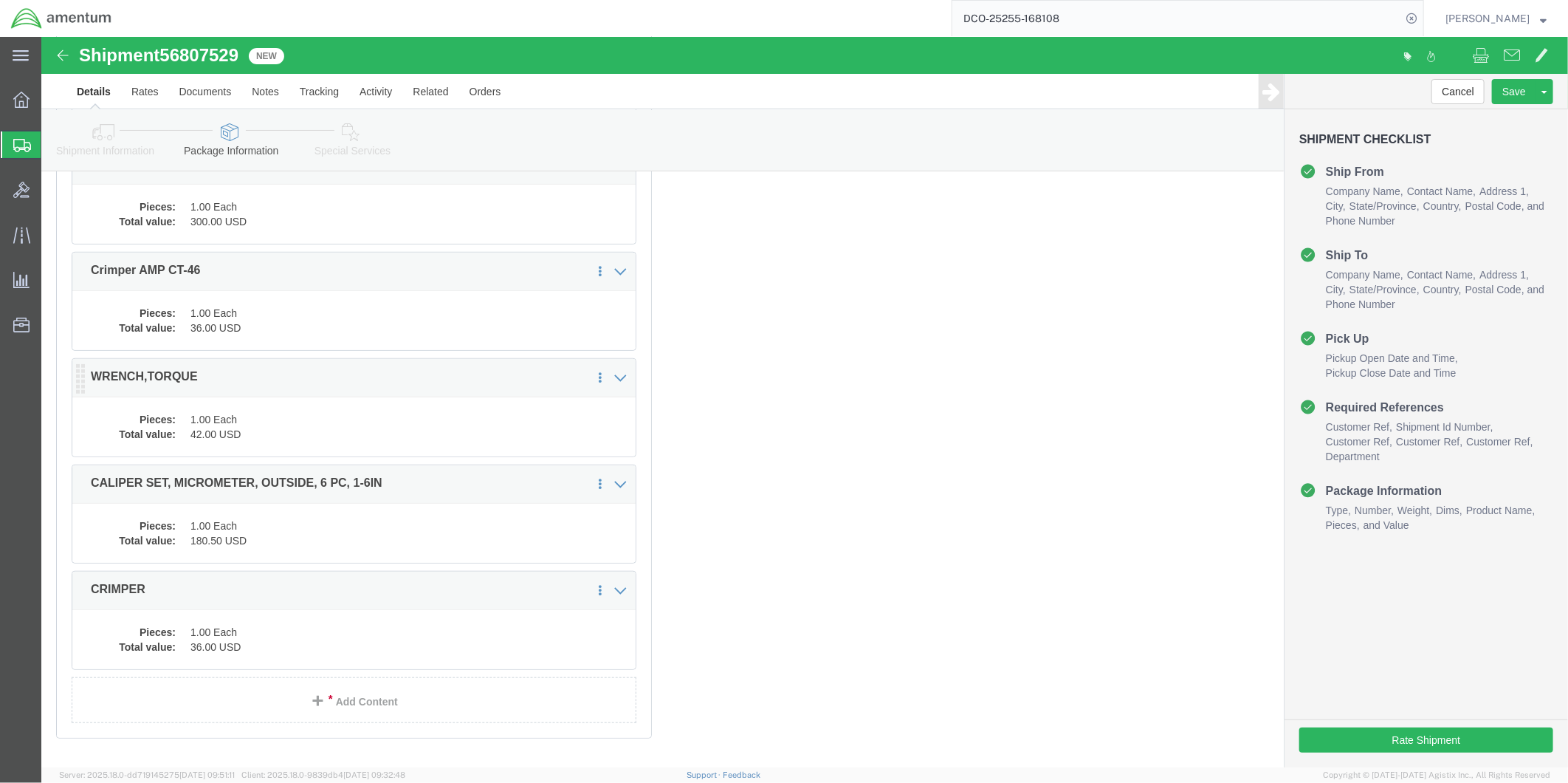
click dd "1.00 Each"
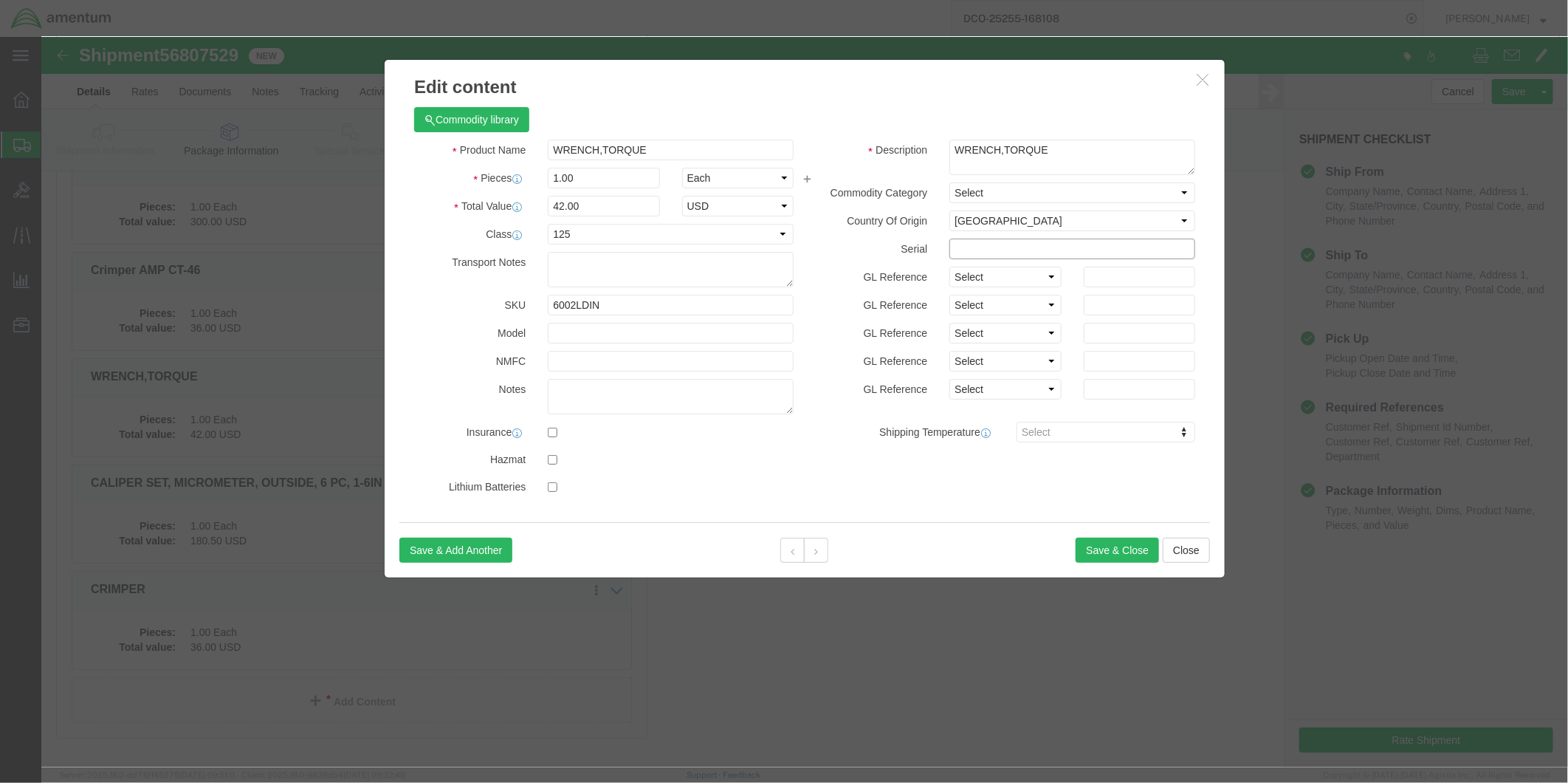
click input "text"
type input "ELC00141"
click button "Save & Close"
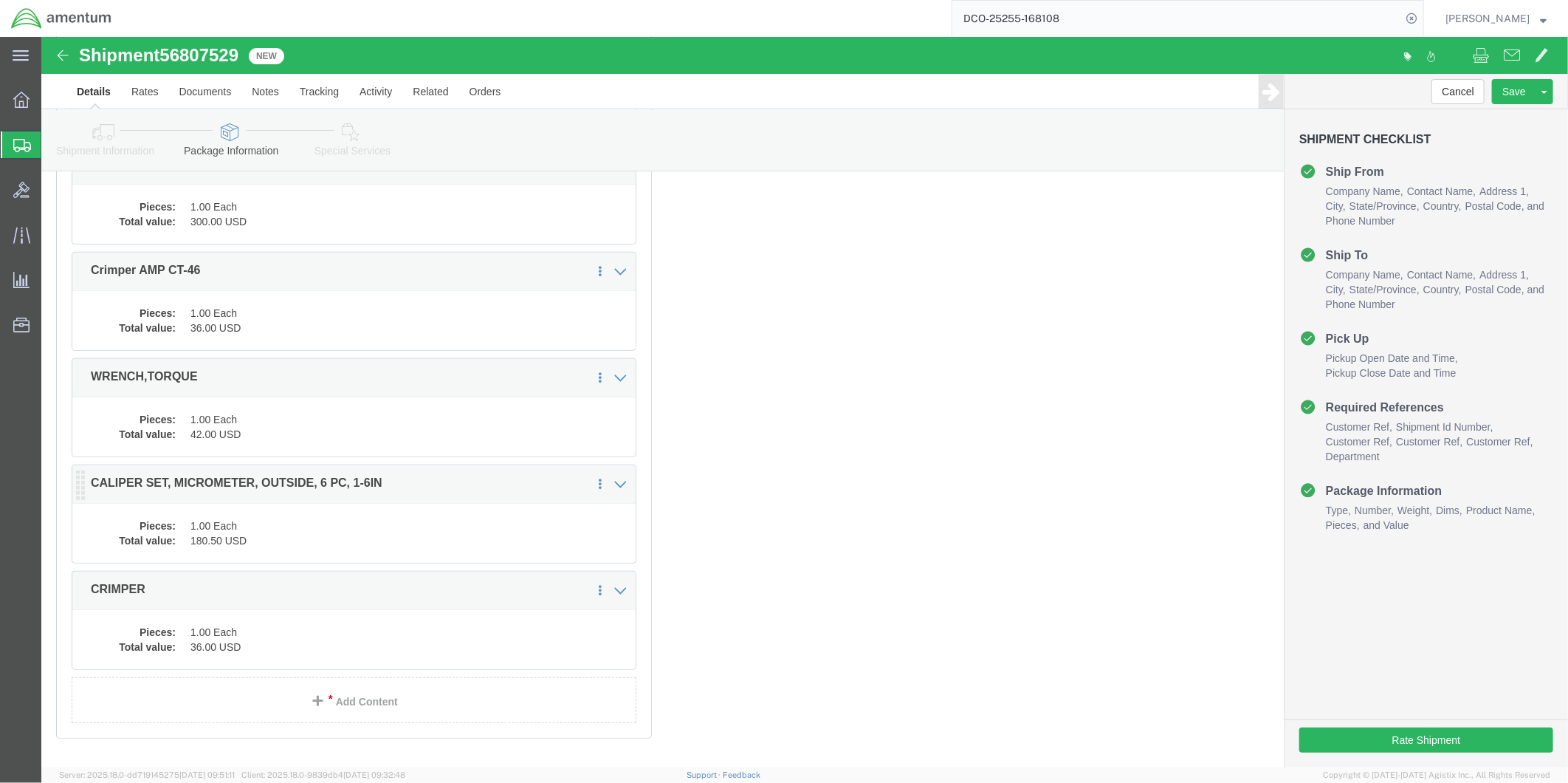
click dd "1.00 Each"
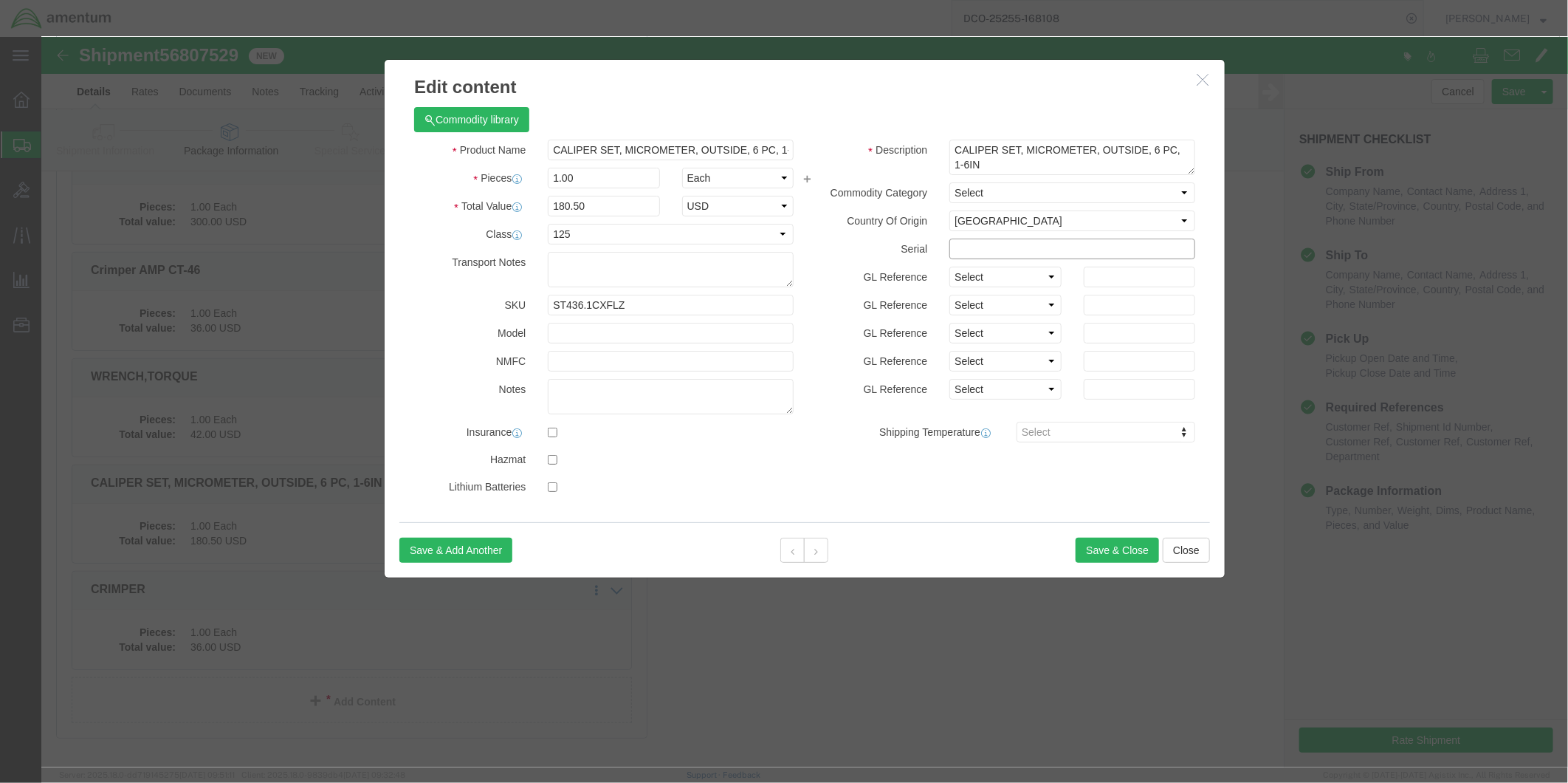
click input "text"
type input "YUM00112"
click button "Save & Close"
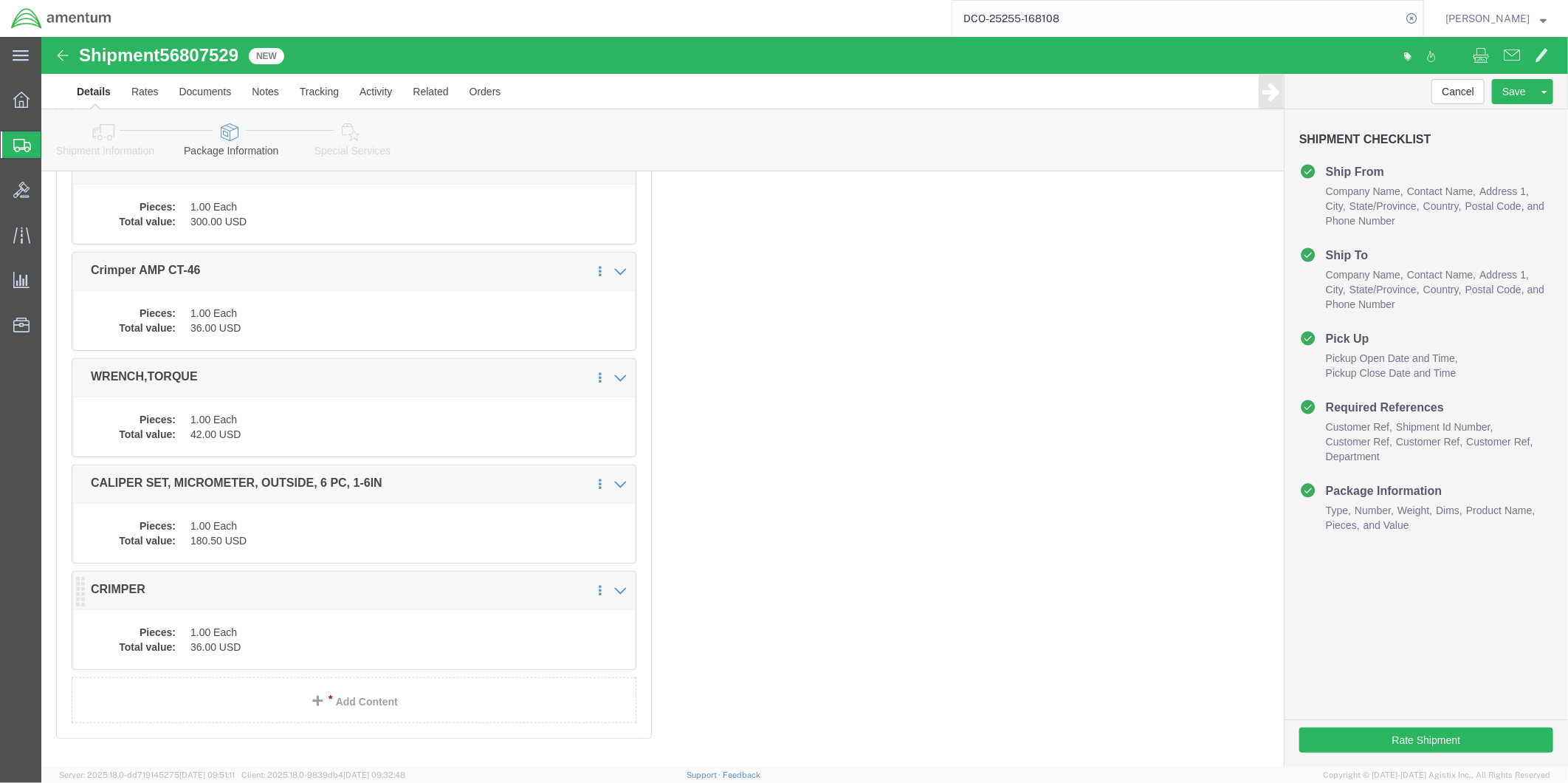
click dd "36.00 USD"
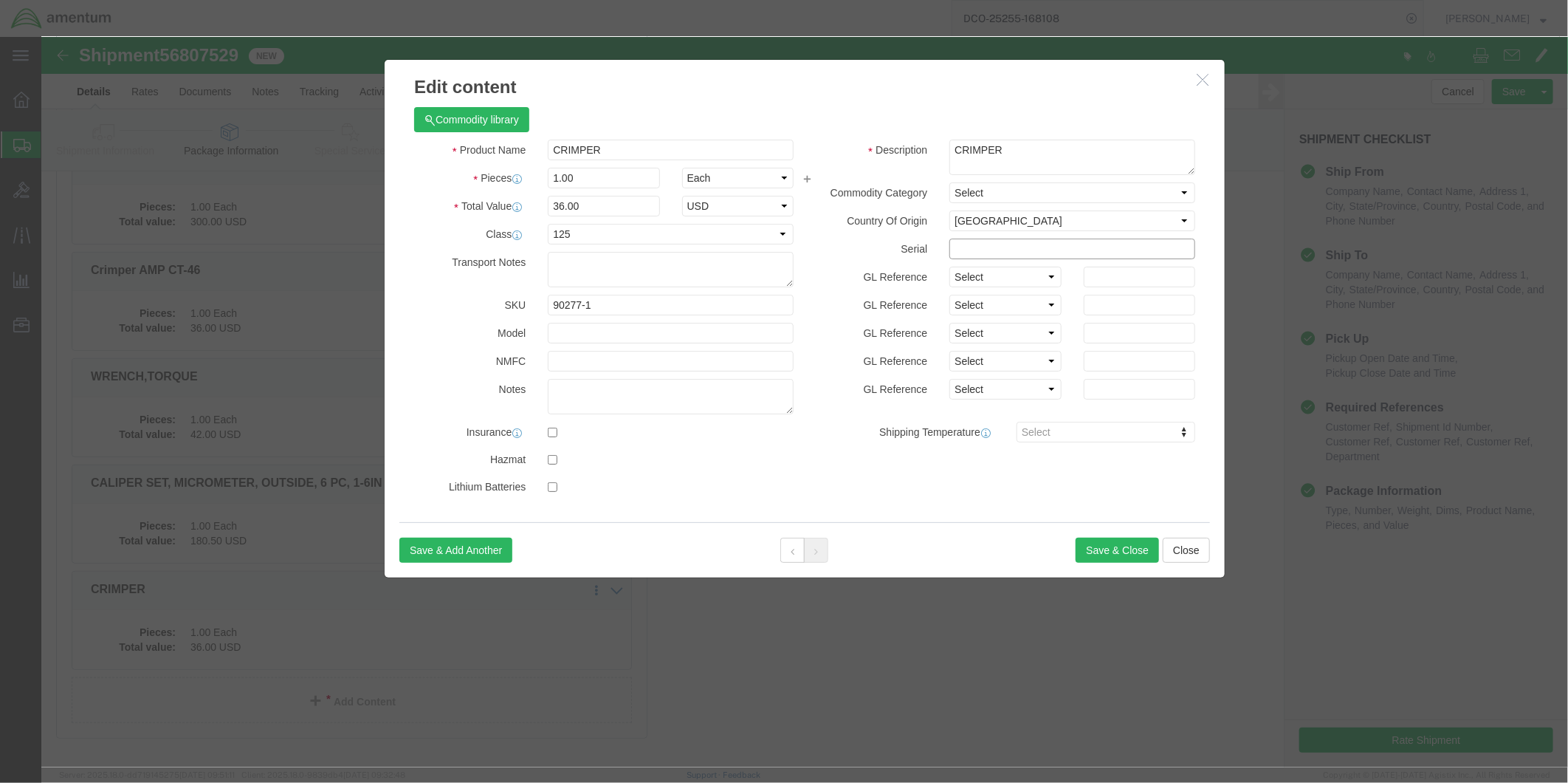
click input "text"
type input "ELC000004"
click button "Save & Close"
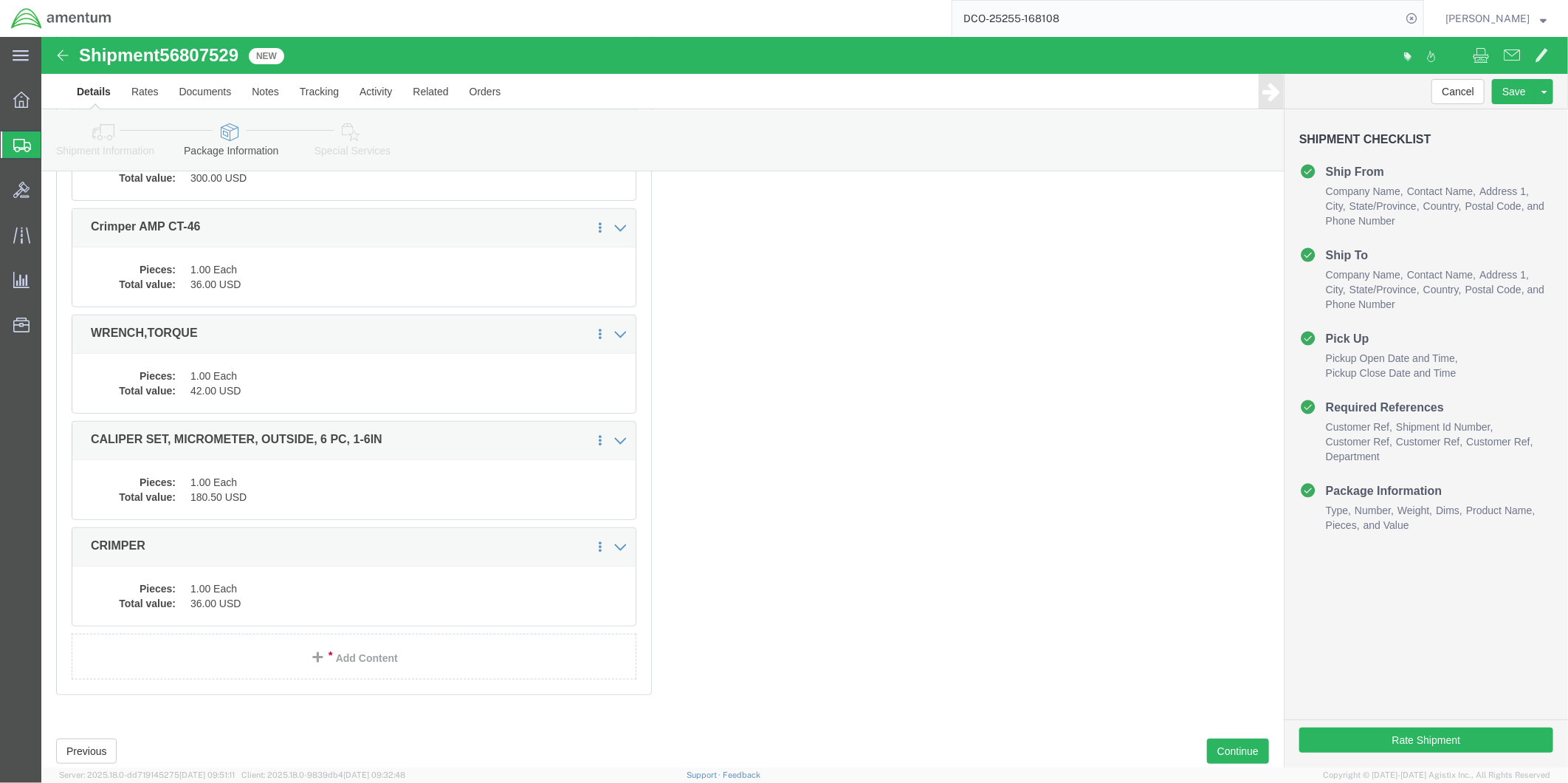
scroll to position [553, 0]
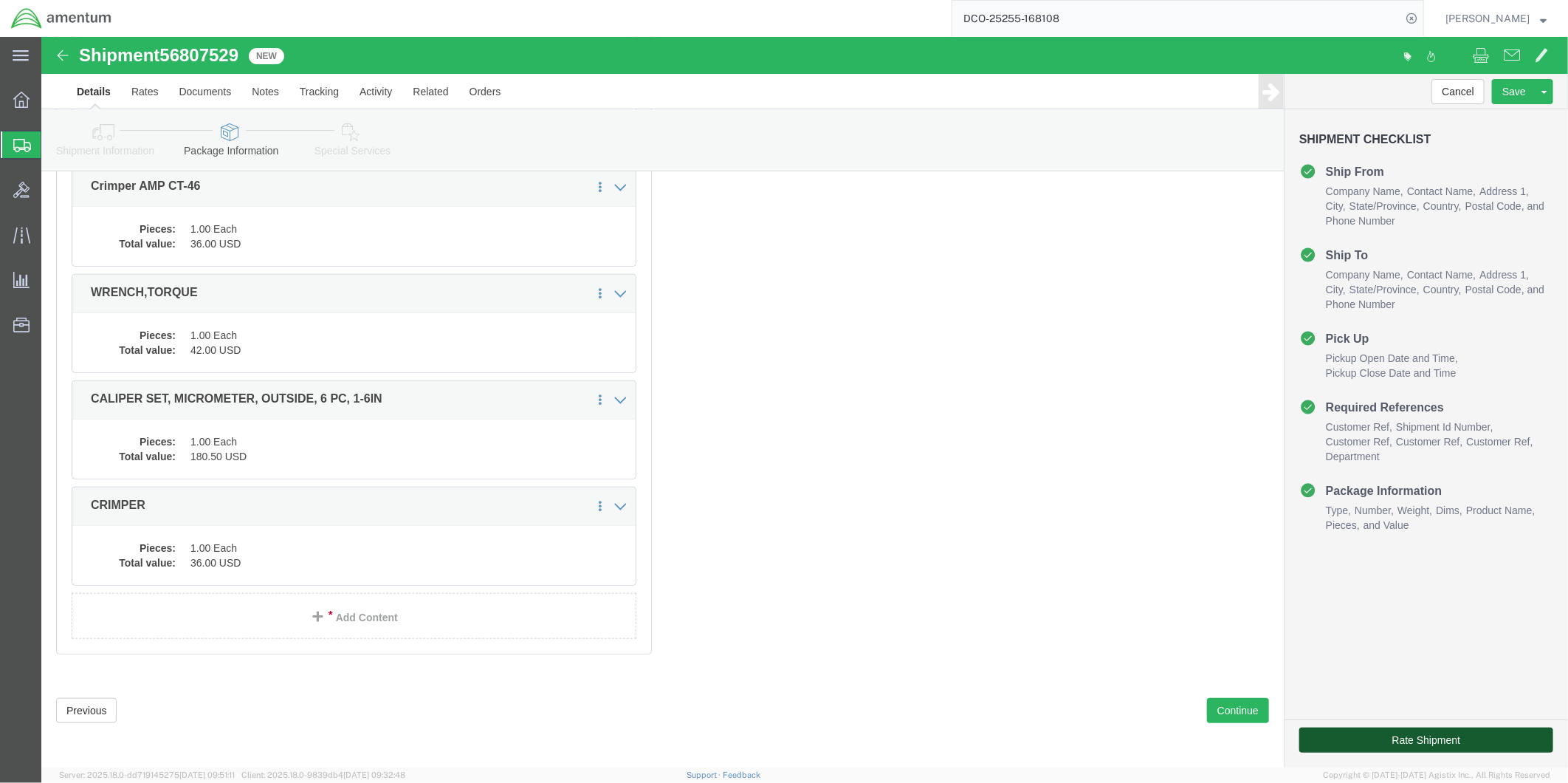
click button "Rate Shipment"
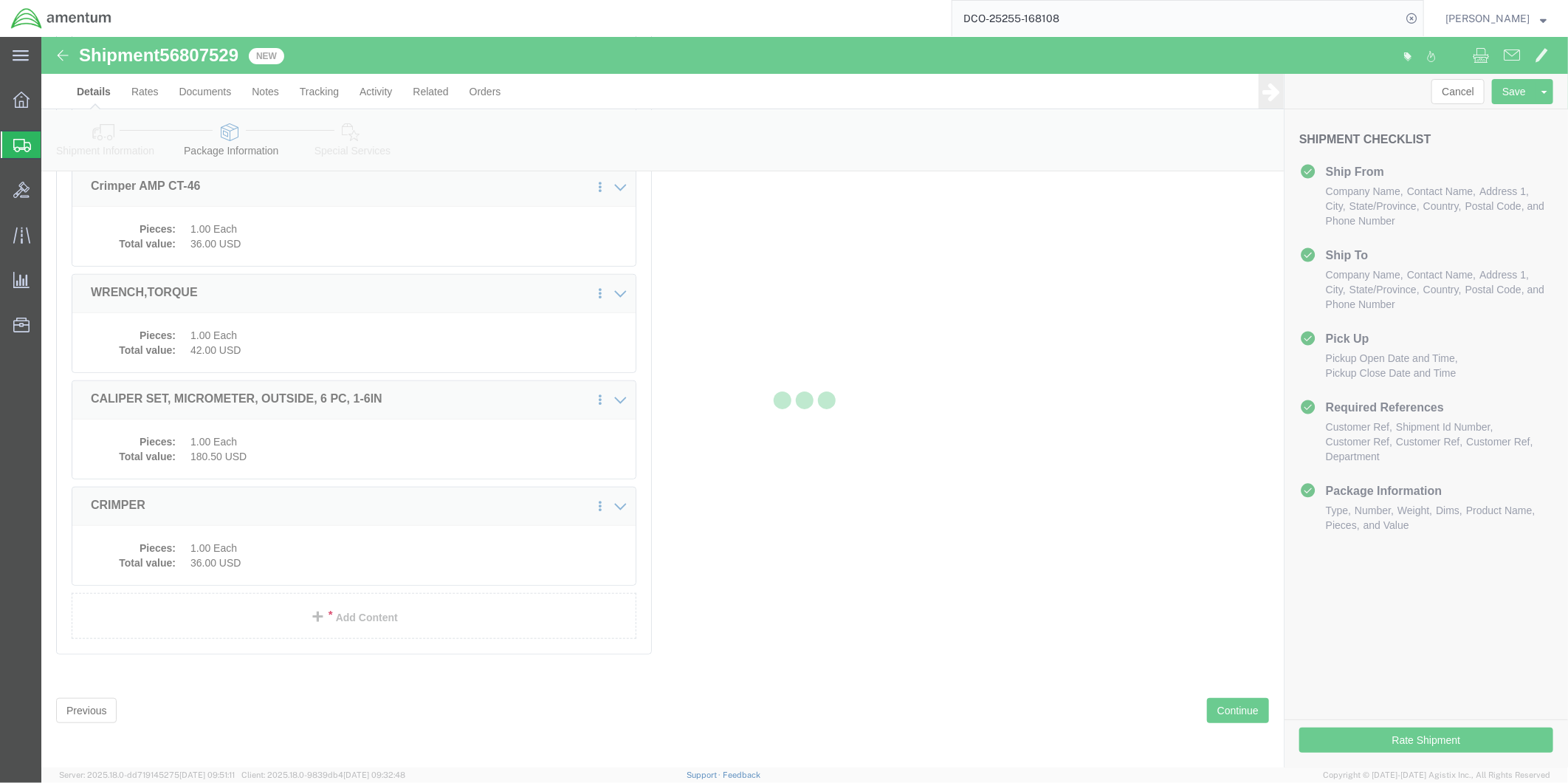
select select
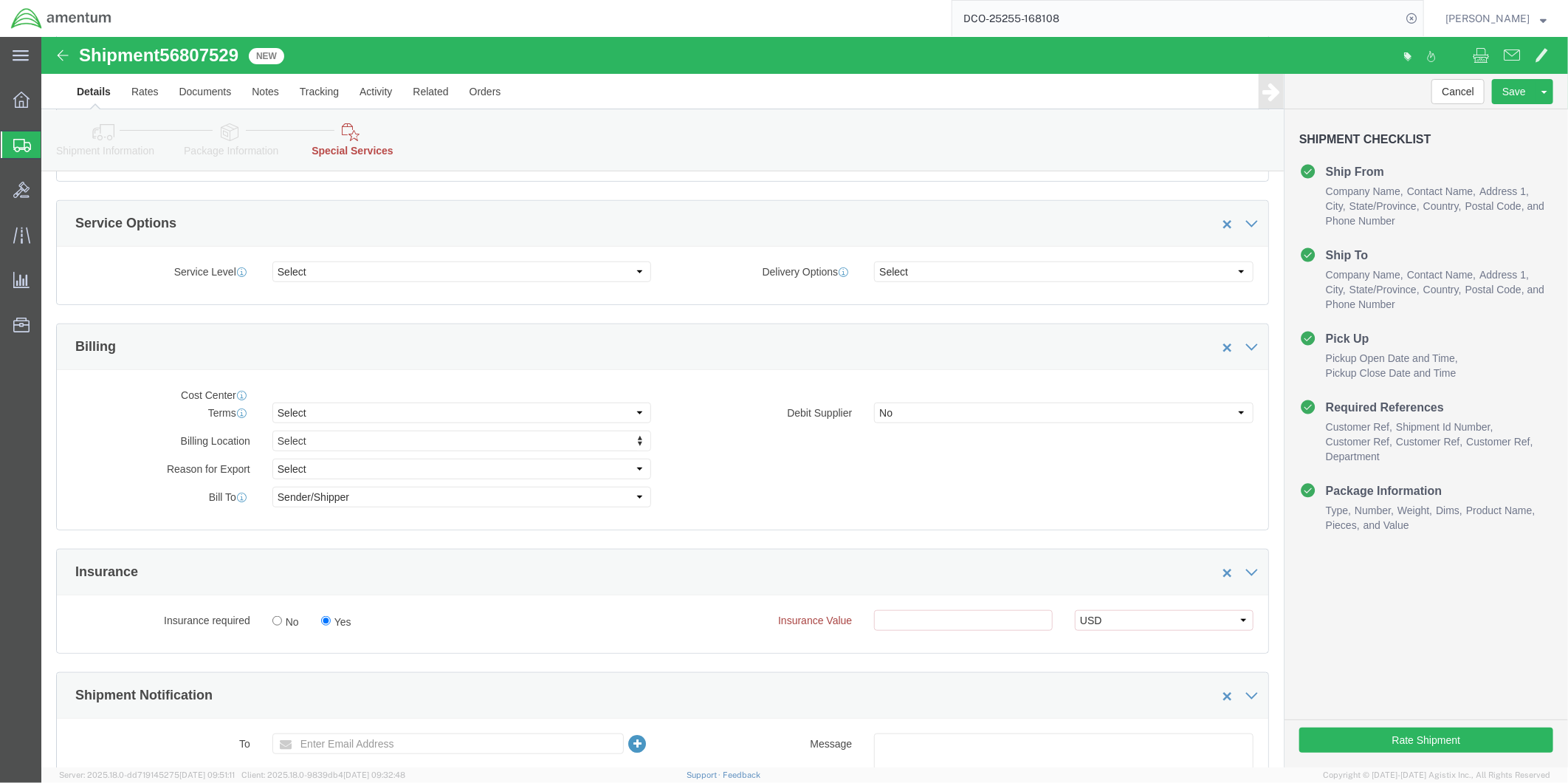
select select "DEPARTMENT"
select select "50311_96750"
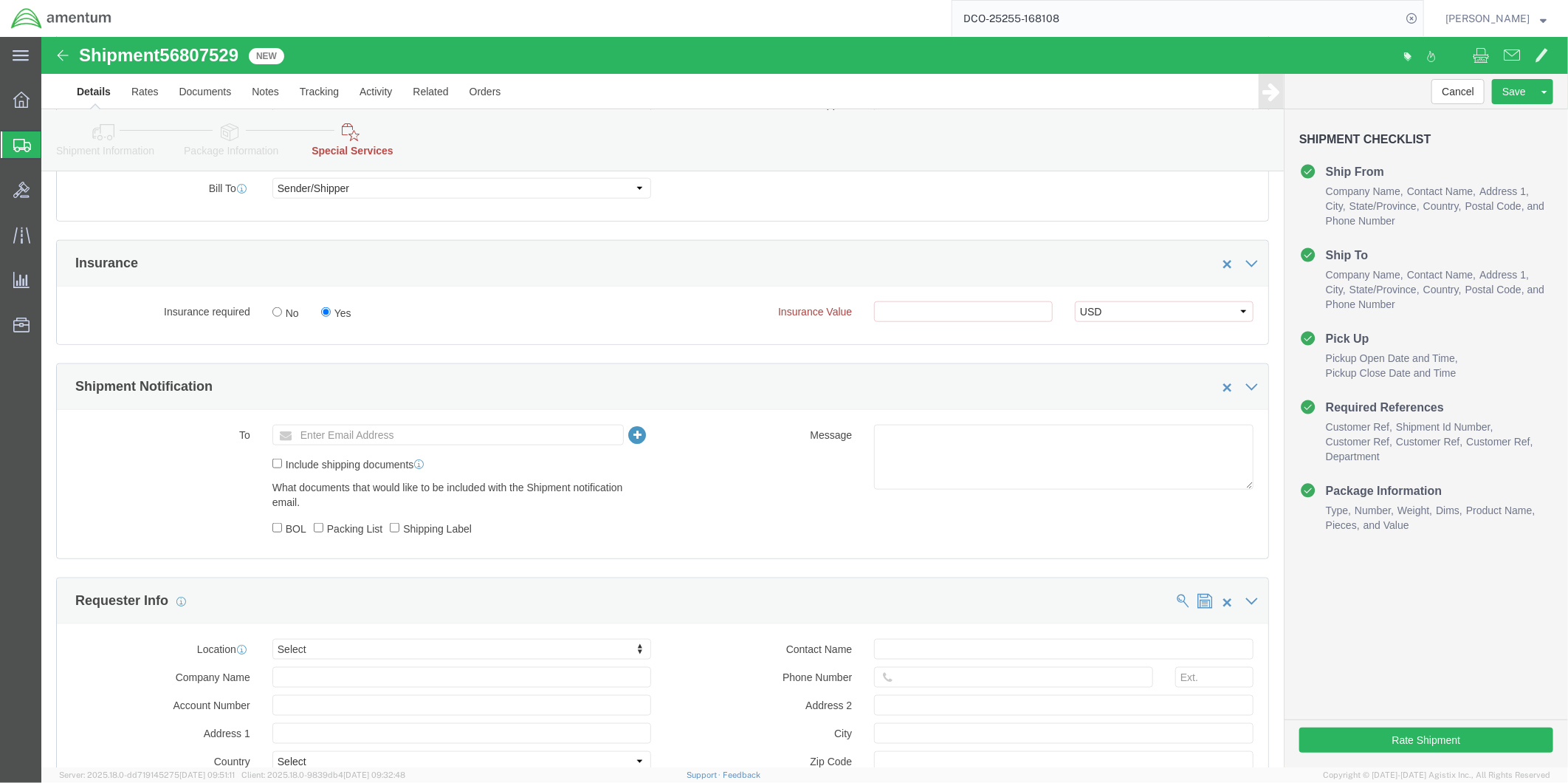
scroll to position [881, 0]
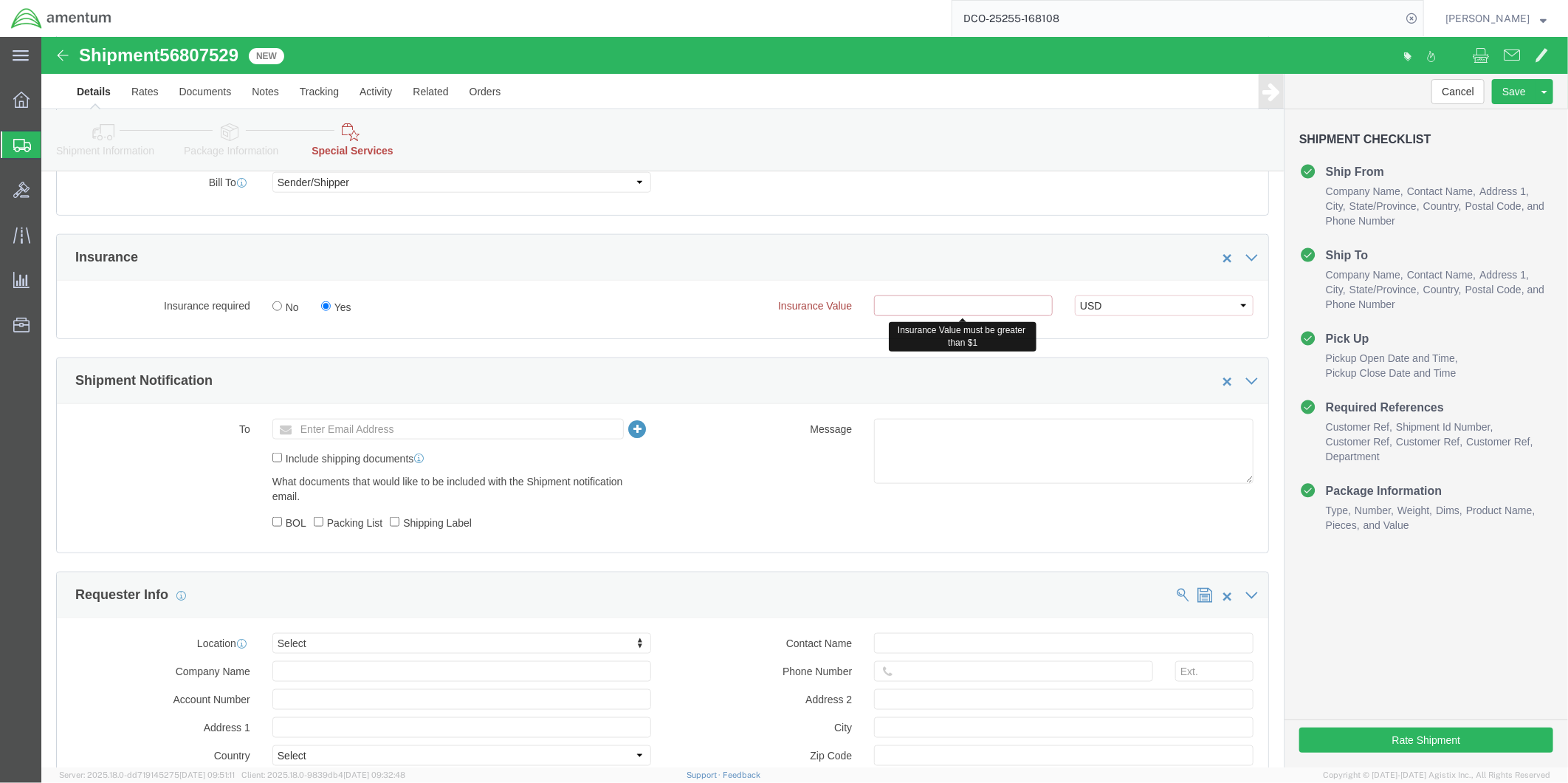
click input "text"
type input "600.00"
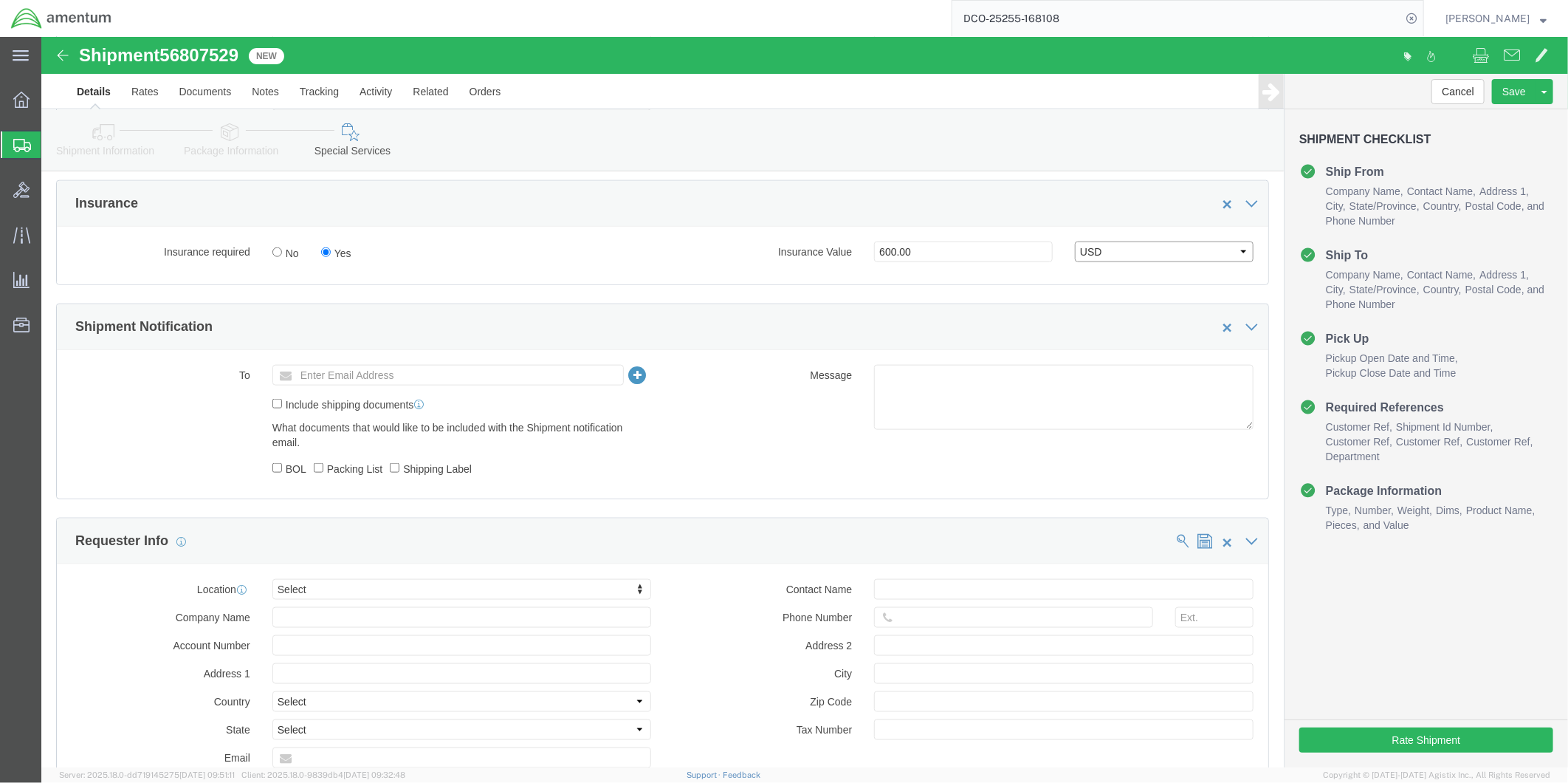
scroll to position [963, 0]
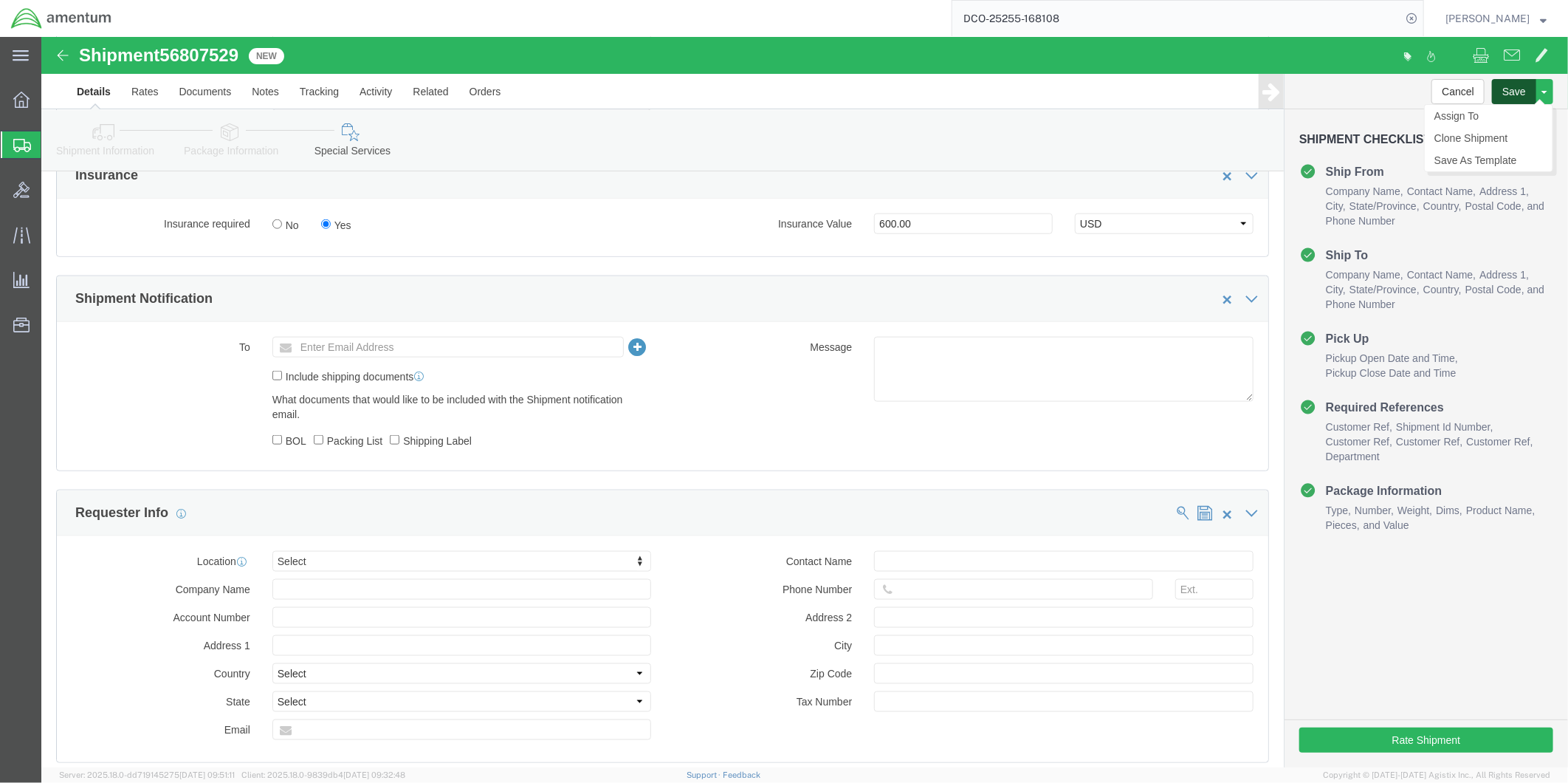
click button "Save"
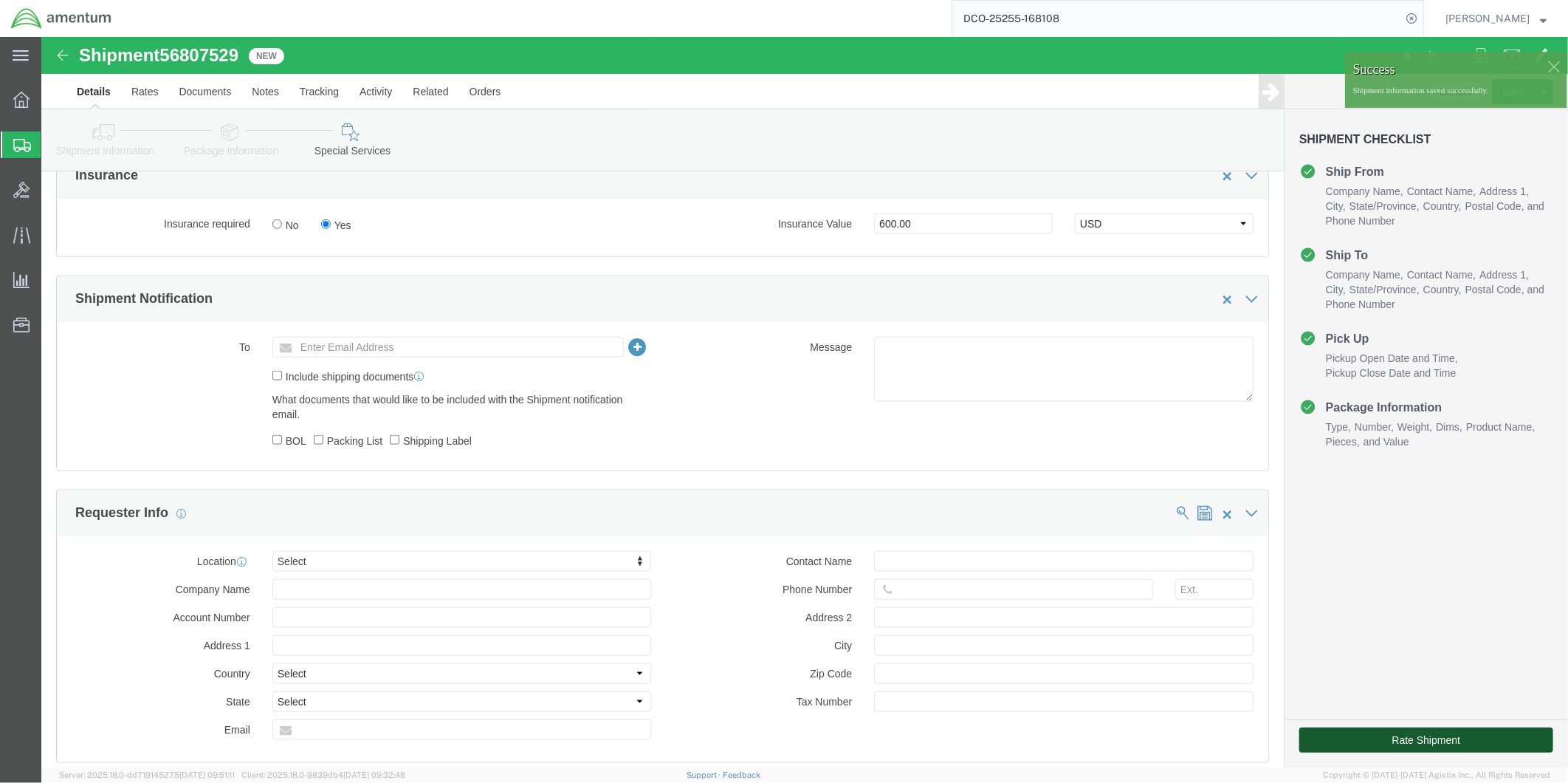
click button "Rate Shipment"
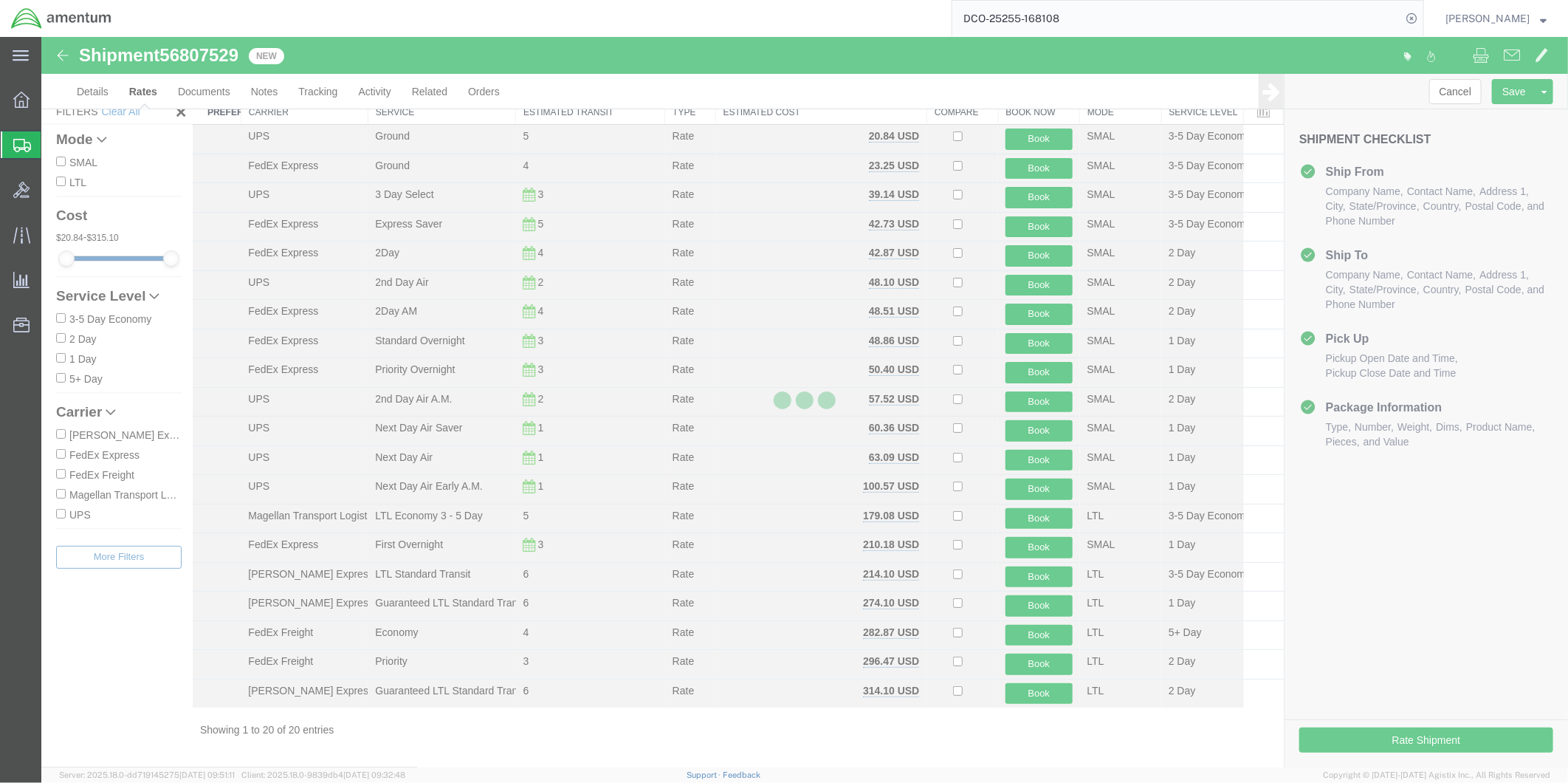
scroll to position [44, 0]
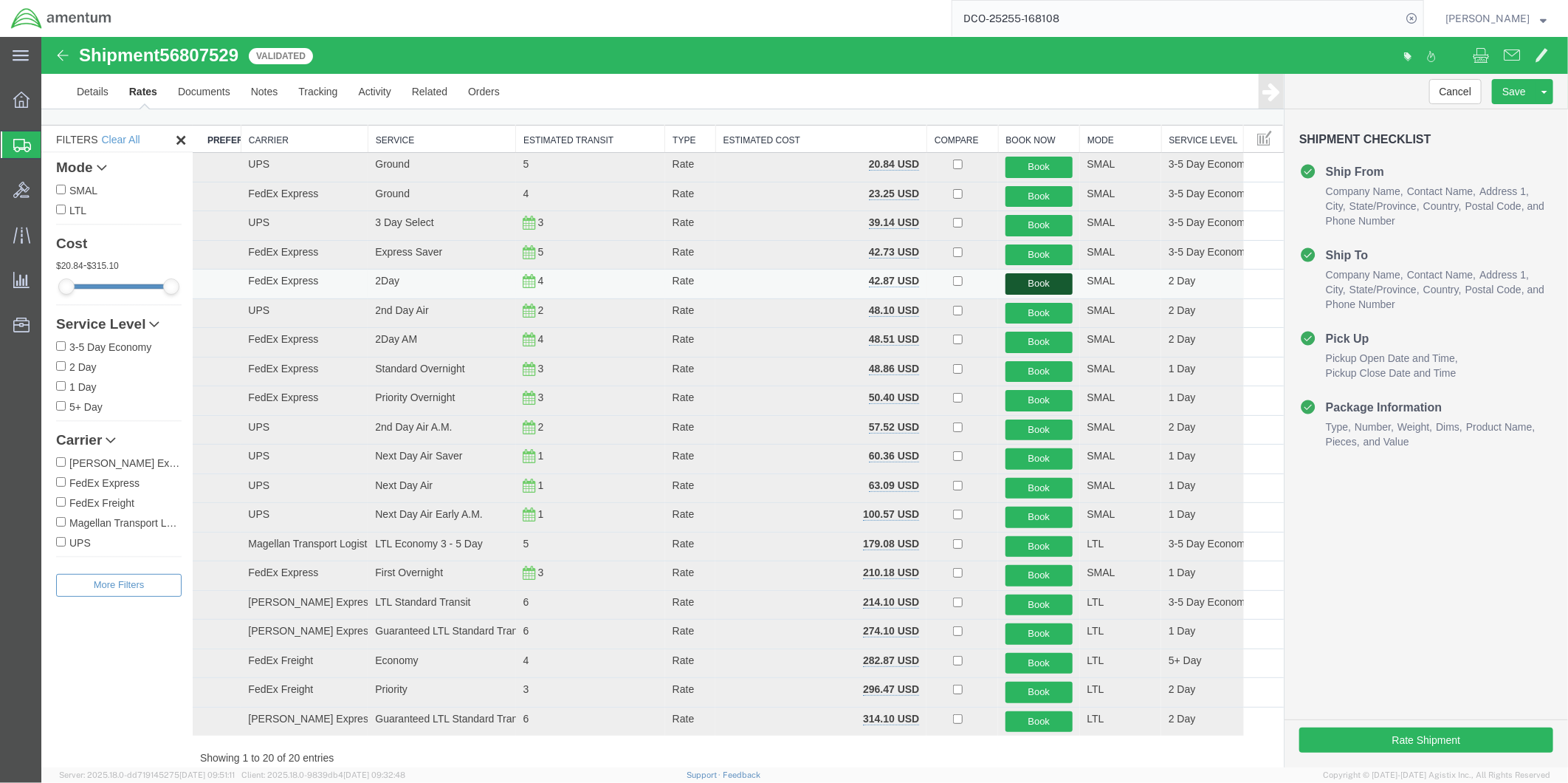
click at [1034, 283] on button "Book" at bounding box center [1038, 283] width 67 height 22
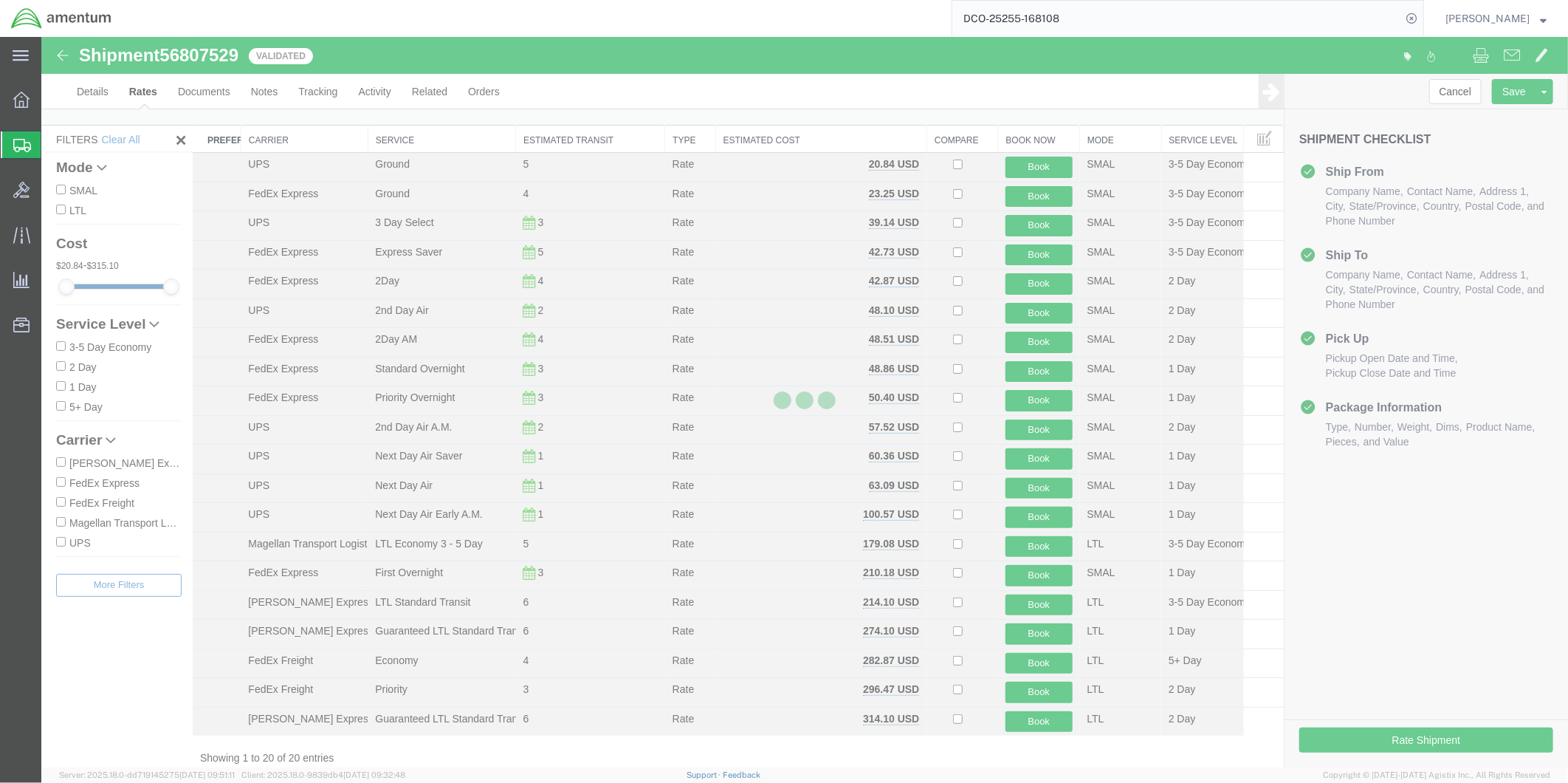
scroll to position [0, 0]
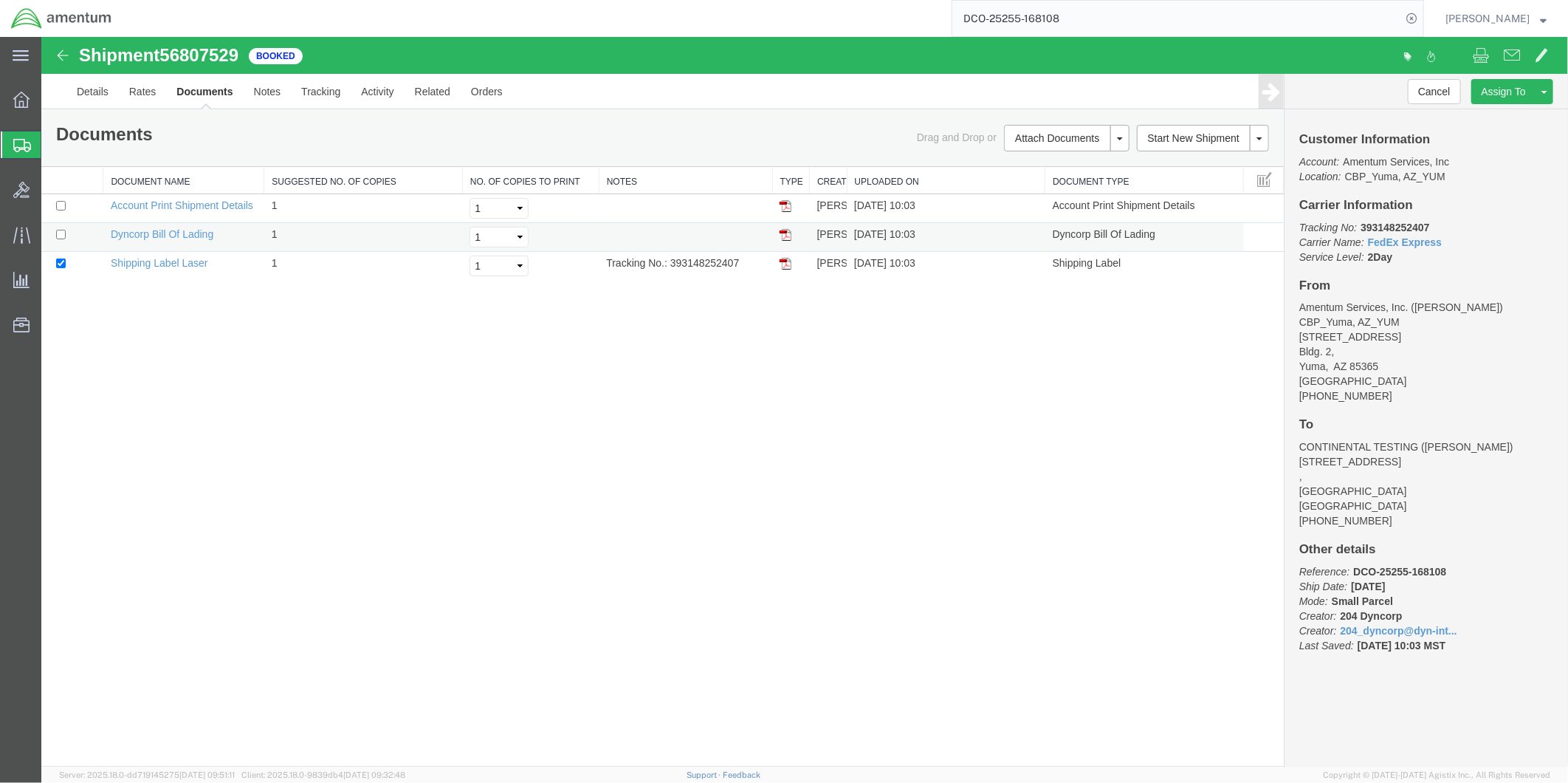
click at [786, 232] on img at bounding box center [784, 234] width 12 height 12
click at [782, 262] on img at bounding box center [784, 263] width 12 height 12
click at [92, 90] on link "Details" at bounding box center [92, 91] width 52 height 36
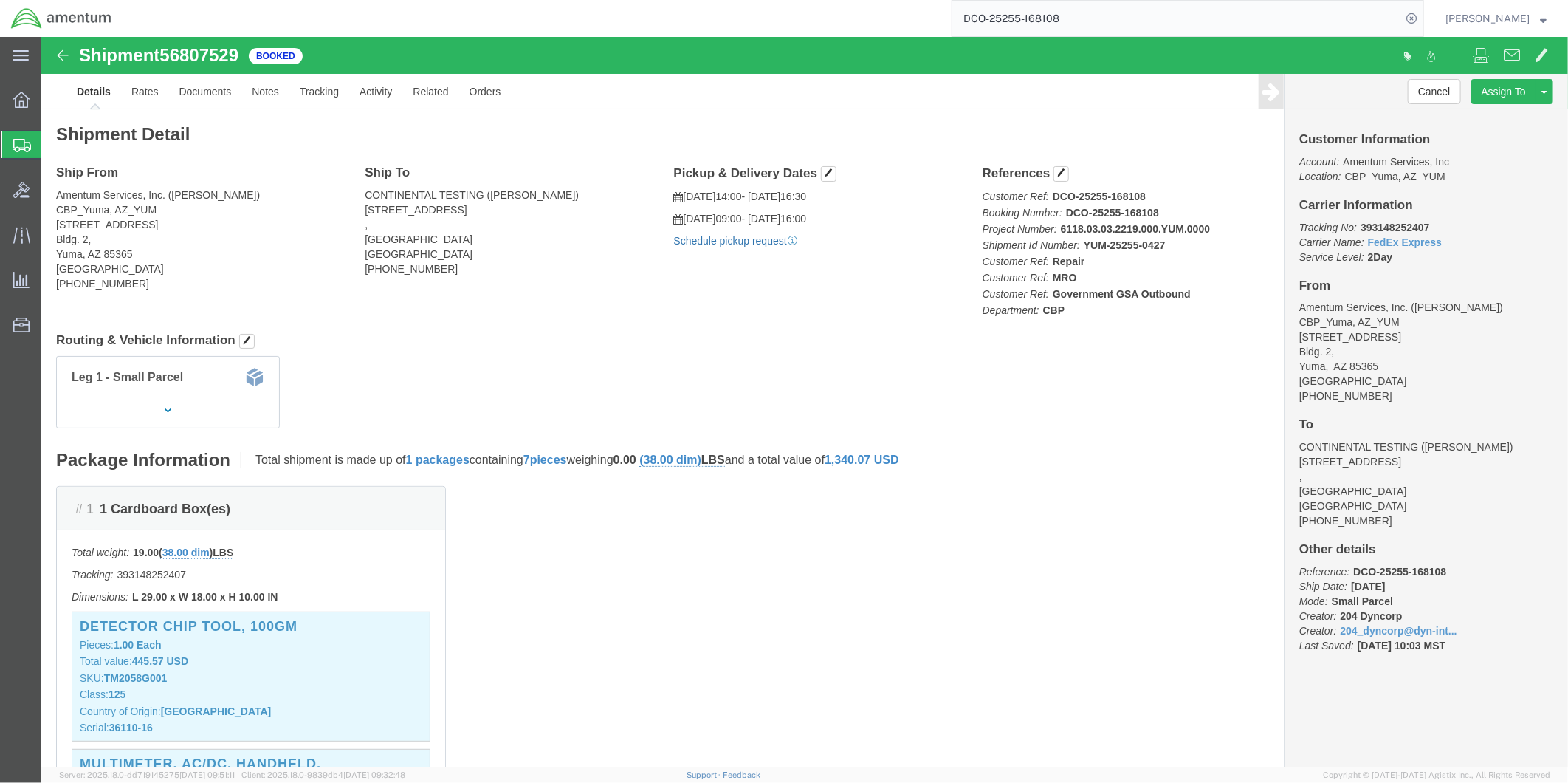
click link "Schedule pickup request"
